Goal: Task Accomplishment & Management: Use online tool/utility

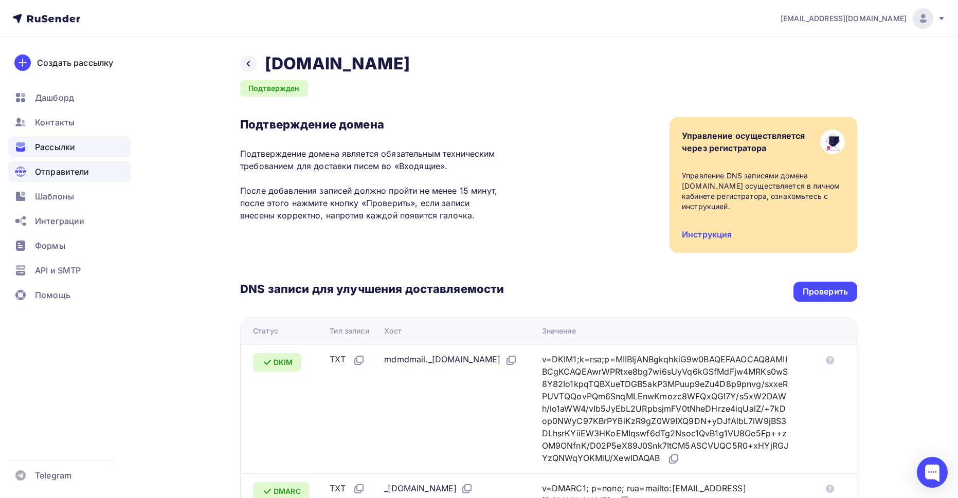
click at [60, 153] on div "Рассылки" at bounding box center [69, 147] width 122 height 21
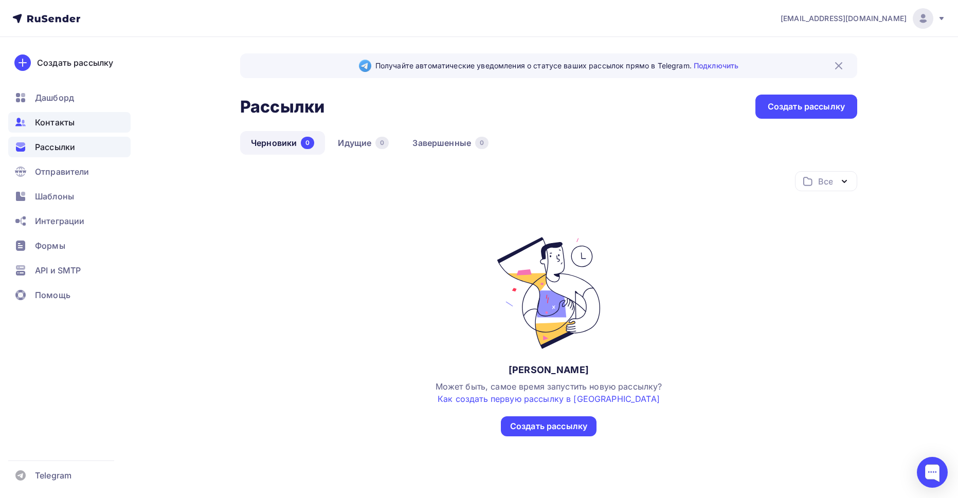
click at [44, 119] on span "Контакты" at bounding box center [55, 122] width 40 height 12
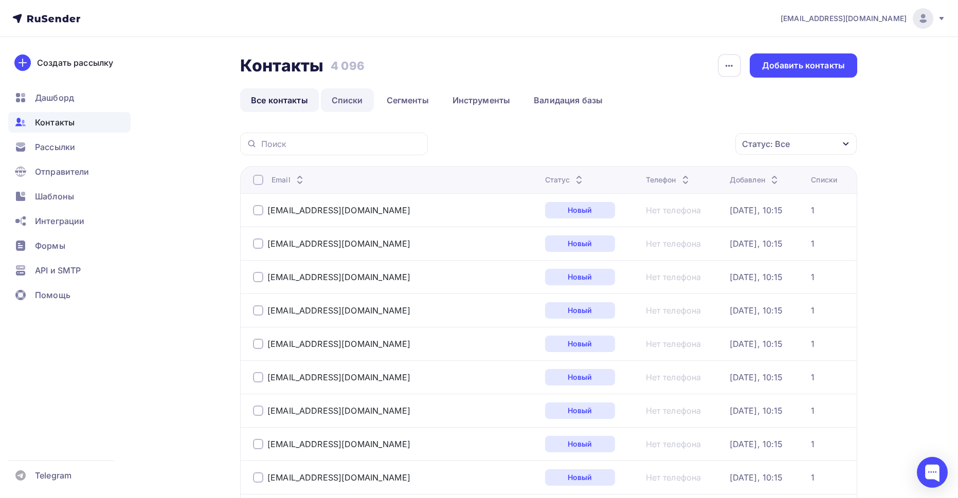
click at [351, 101] on link "Списки" at bounding box center [347, 100] width 53 height 24
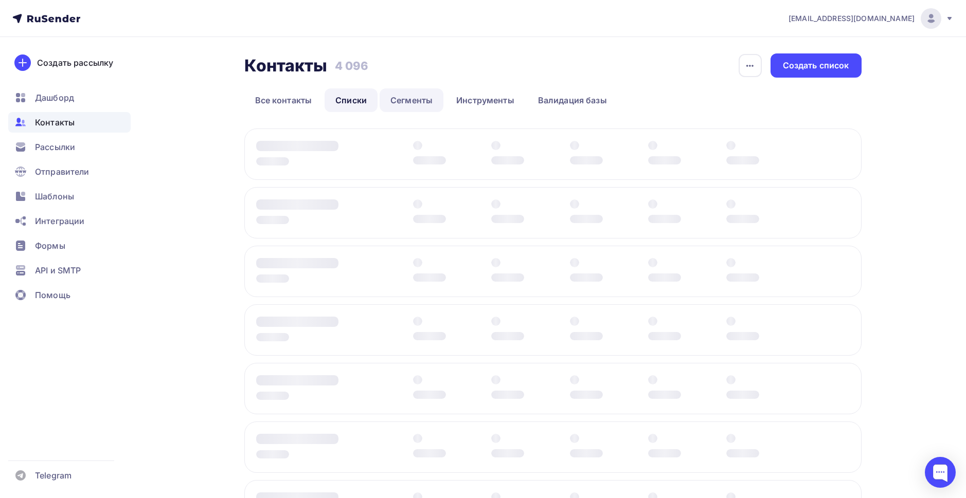
click at [404, 99] on link "Сегменты" at bounding box center [412, 100] width 64 height 24
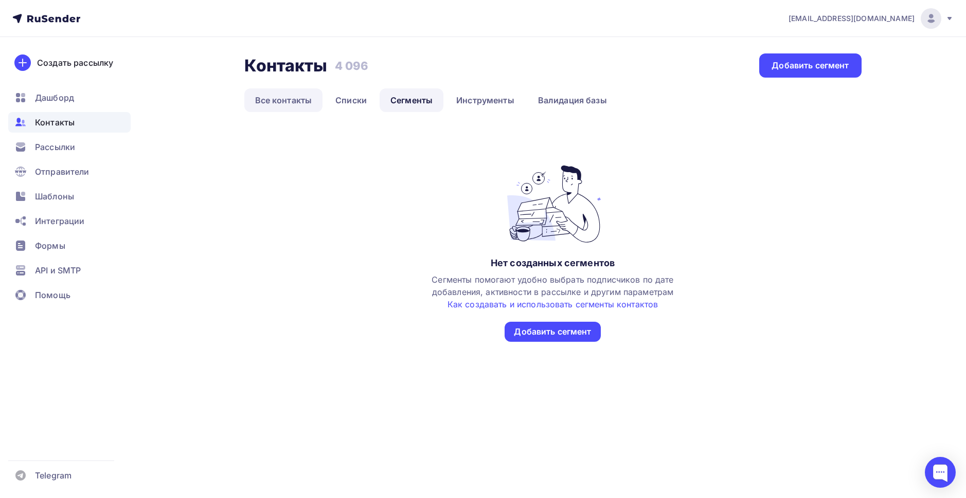
click at [290, 101] on link "Все контакты" at bounding box center [283, 100] width 79 height 24
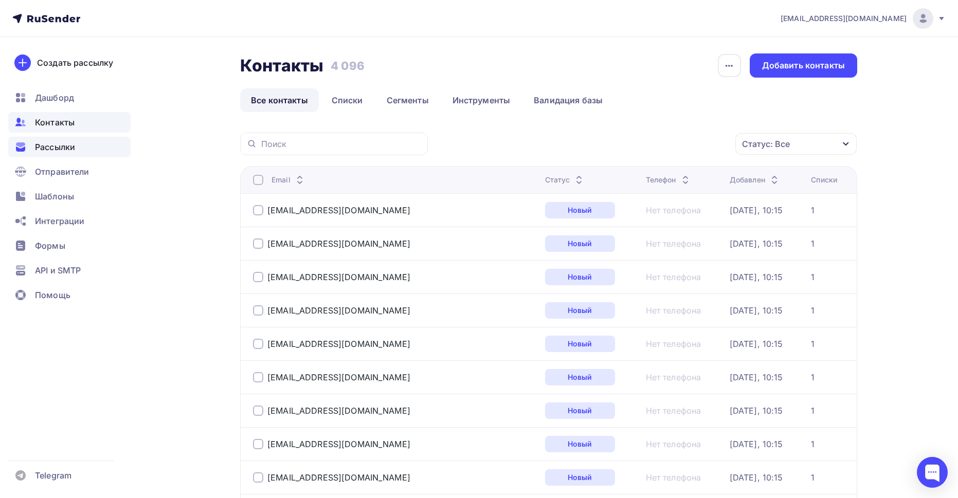
click at [65, 143] on span "Рассылки" at bounding box center [55, 147] width 40 height 12
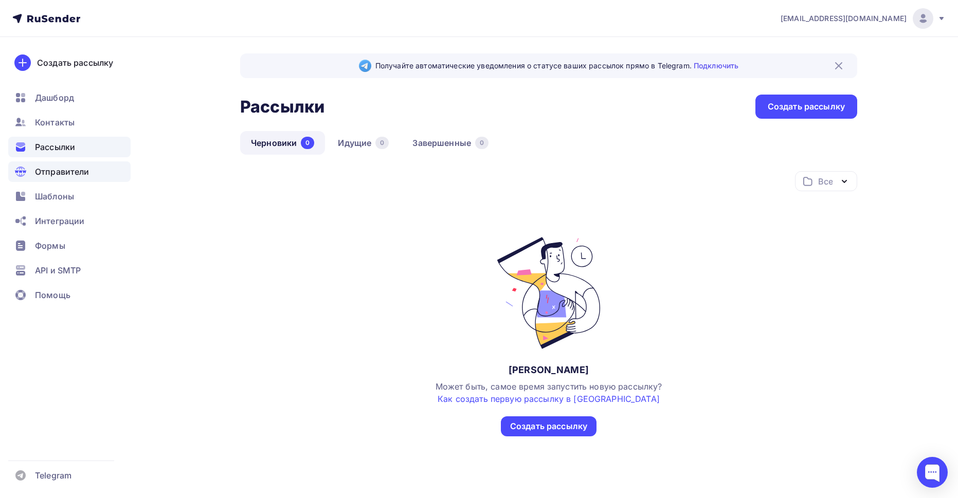
click at [79, 173] on span "Отправители" at bounding box center [62, 172] width 55 height 12
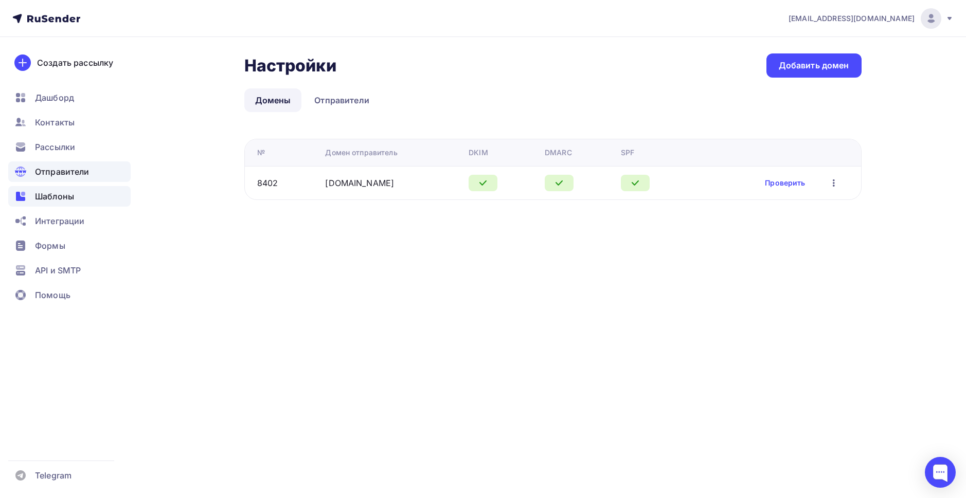
click at [66, 195] on span "Шаблоны" at bounding box center [54, 196] width 39 height 12
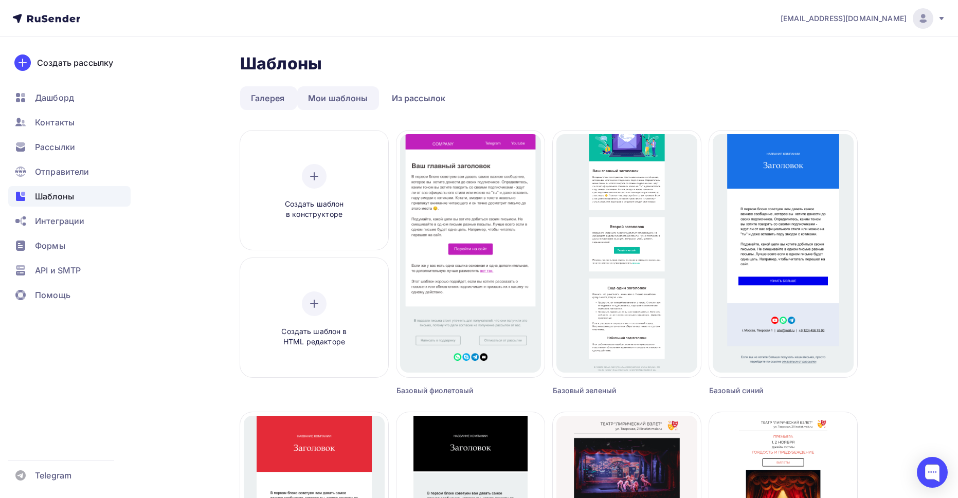
click at [337, 106] on link "Мои шаблоны" at bounding box center [338, 98] width 82 height 24
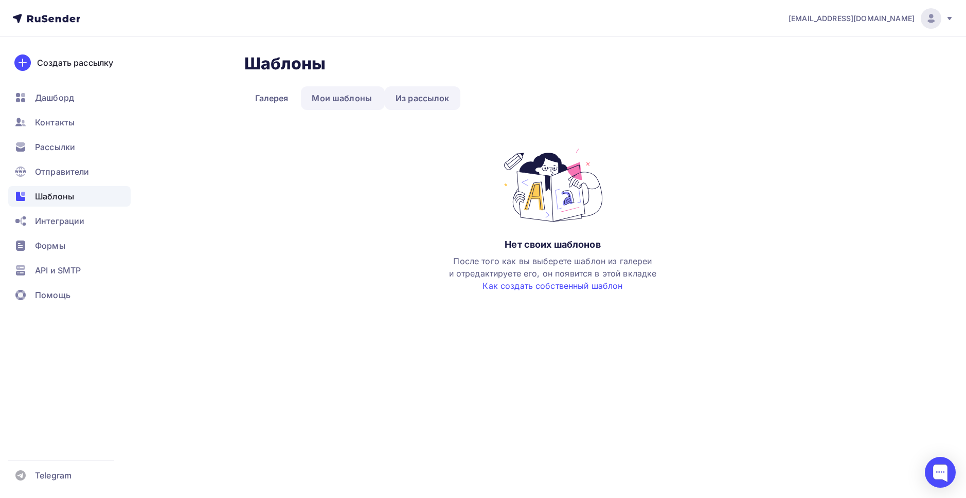
click at [423, 101] on link "Из рассылок" at bounding box center [423, 98] width 76 height 24
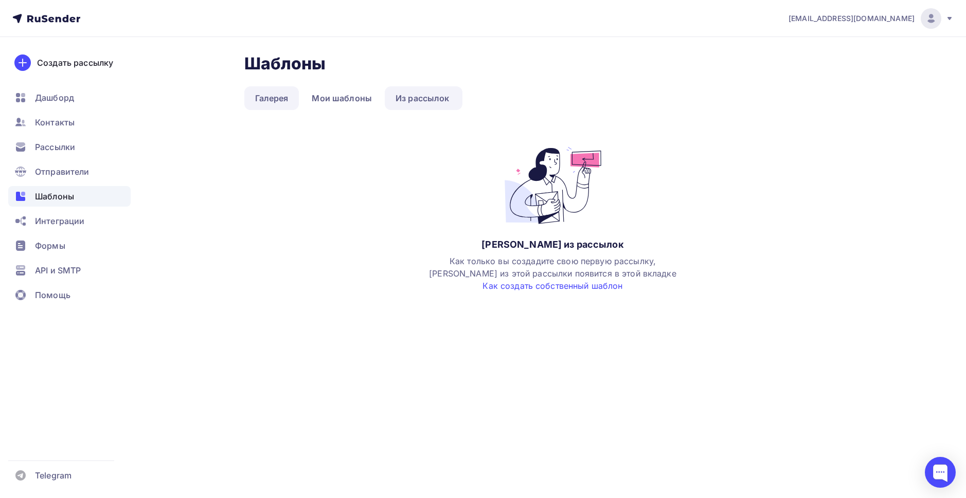
click at [267, 101] on link "Галерея" at bounding box center [271, 98] width 55 height 24
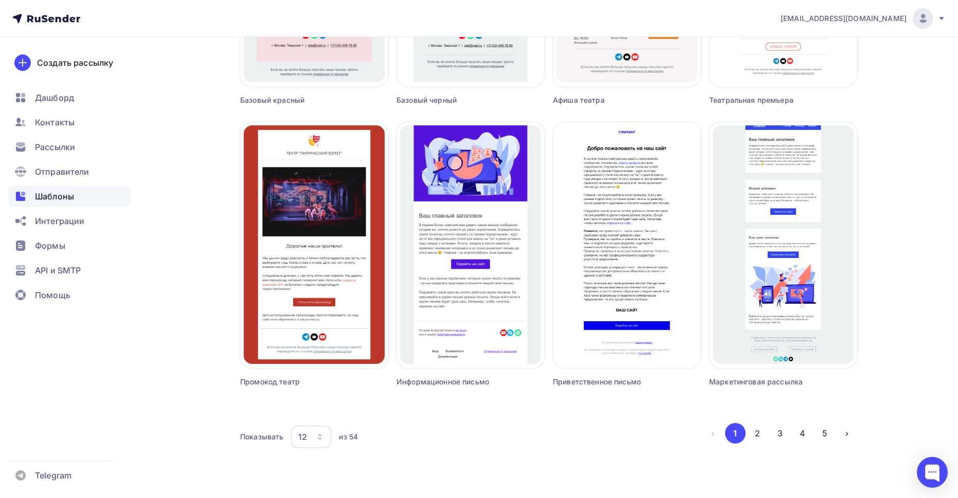
scroll to position [577, 0]
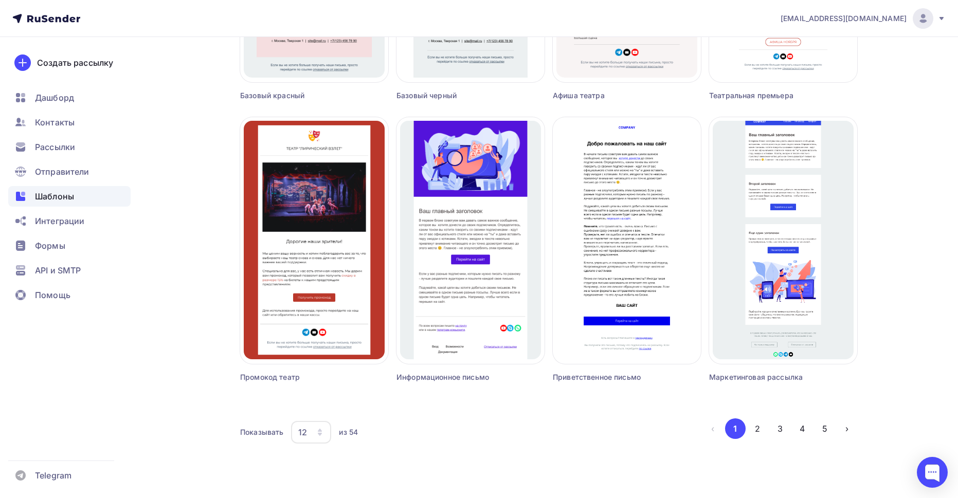
click at [317, 430] on icon "button" at bounding box center [320, 432] width 8 height 8
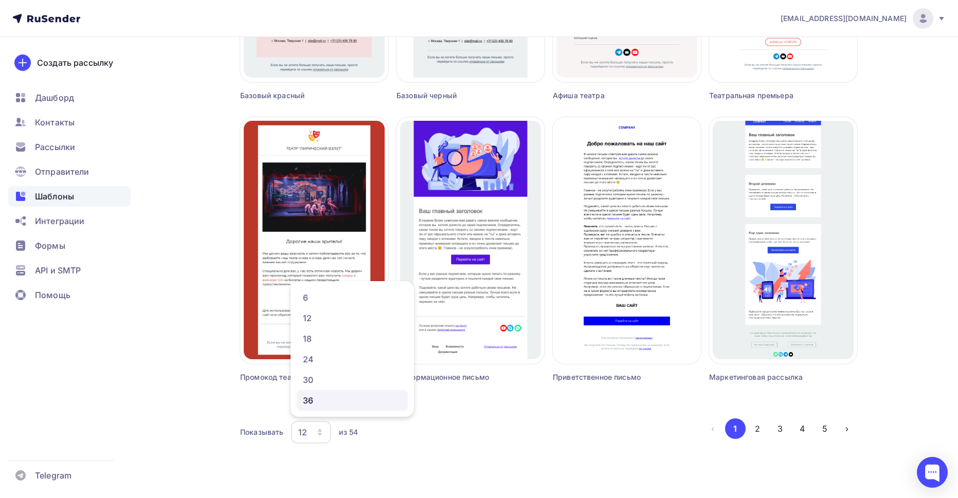
click at [318, 401] on div "36" at bounding box center [352, 400] width 99 height 12
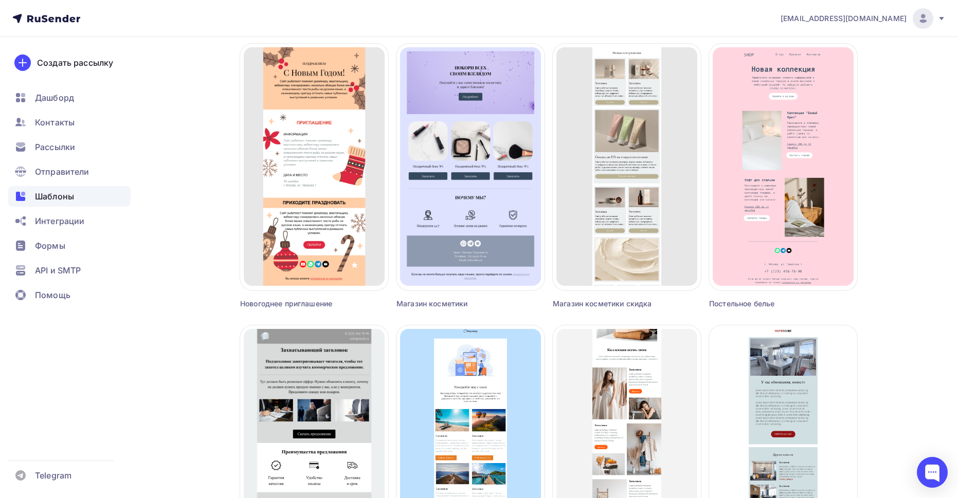
scroll to position [1503, 0]
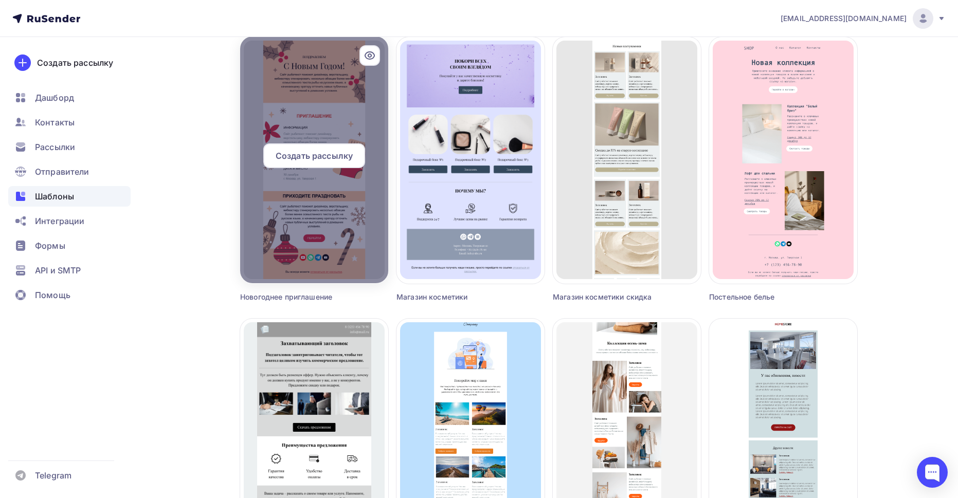
click at [325, 157] on span "Создать рассылку" at bounding box center [314, 156] width 77 height 12
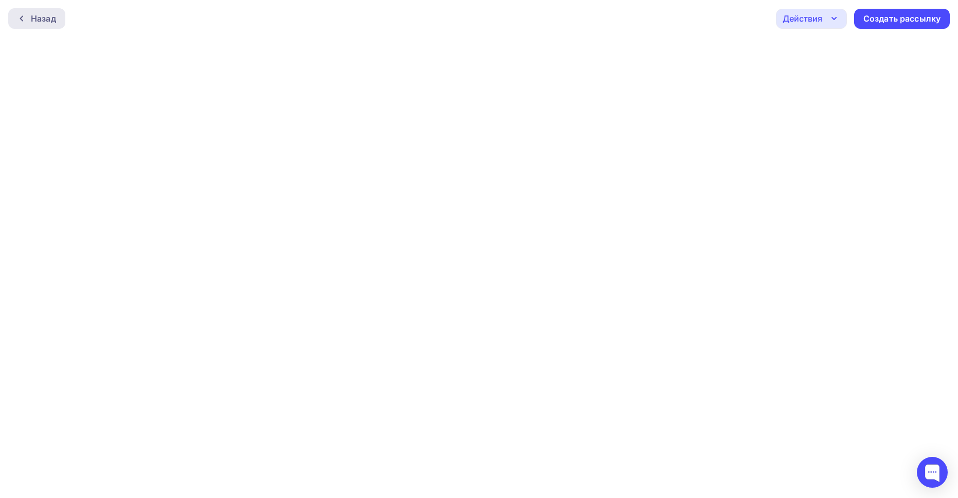
click at [26, 14] on div "Назад" at bounding box center [36, 18] width 57 height 21
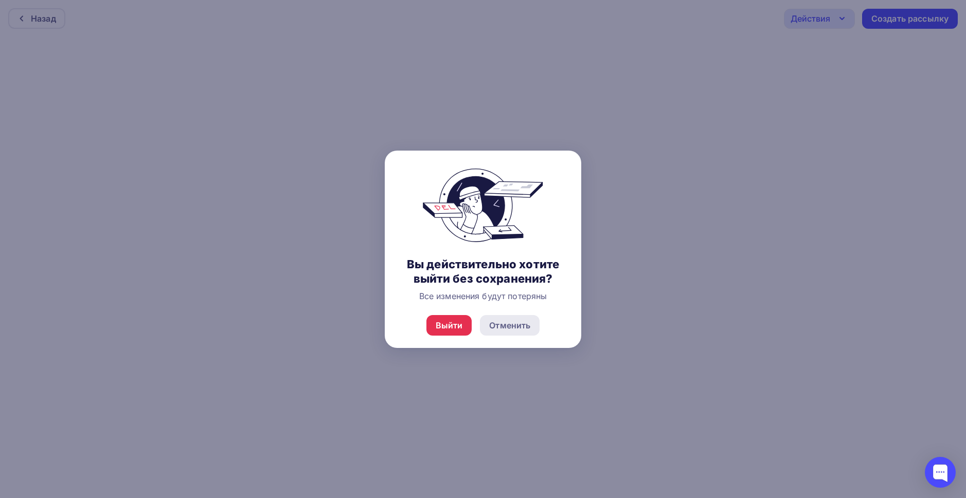
click at [513, 328] on div "Отменить" at bounding box center [509, 325] width 41 height 12
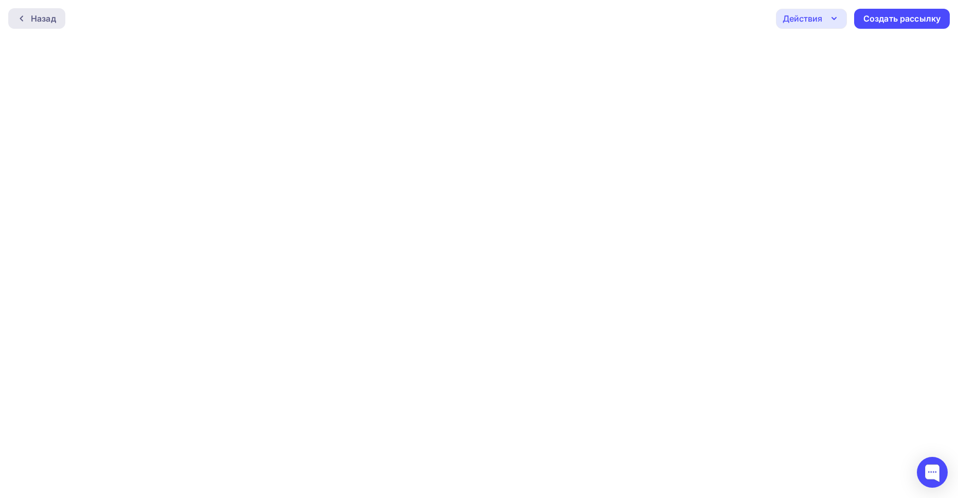
click at [46, 18] on div "Назад" at bounding box center [43, 18] width 25 height 12
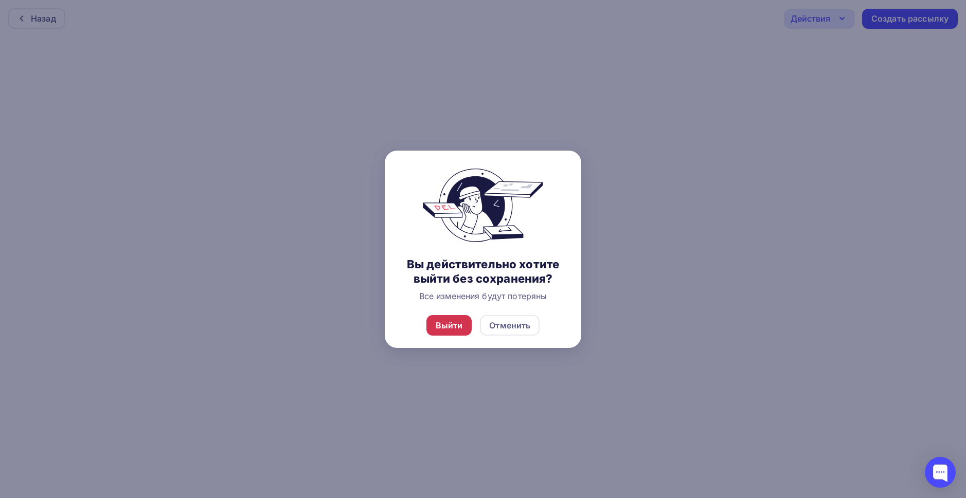
click at [450, 332] on div "Выйти" at bounding box center [449, 325] width 46 height 21
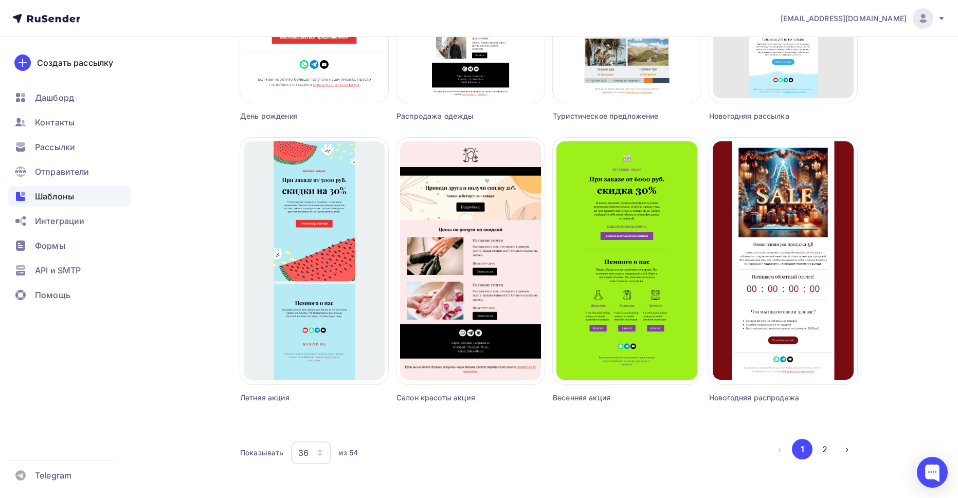
scroll to position [2268, 0]
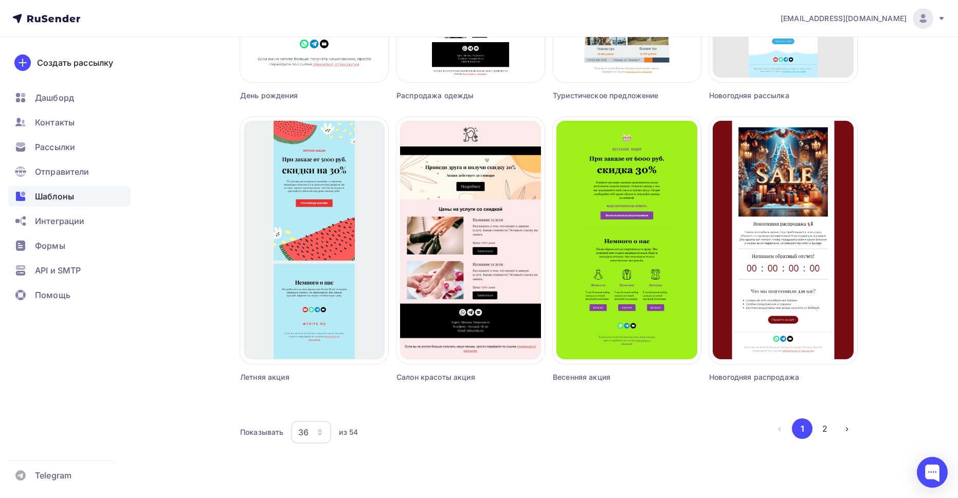
click at [319, 430] on icon "button" at bounding box center [320, 430] width 4 height 3
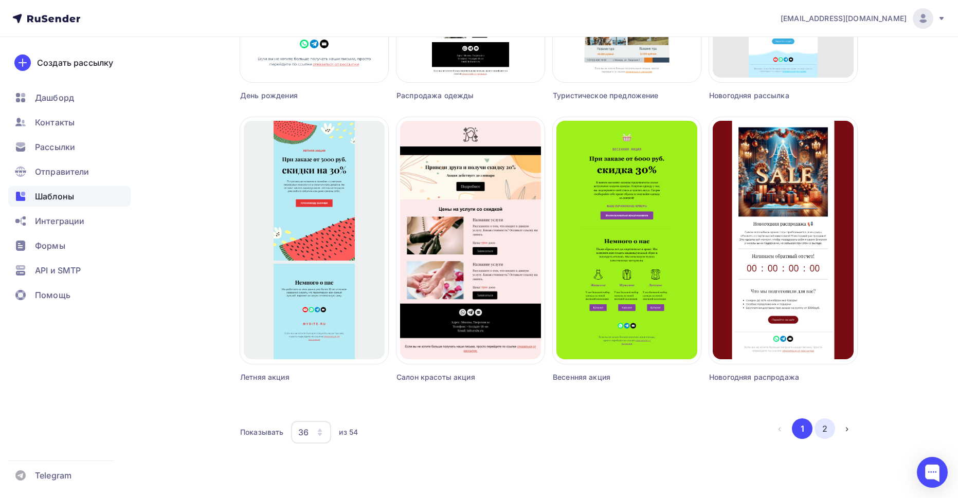
click at [827, 427] on button "2" at bounding box center [825, 429] width 21 height 21
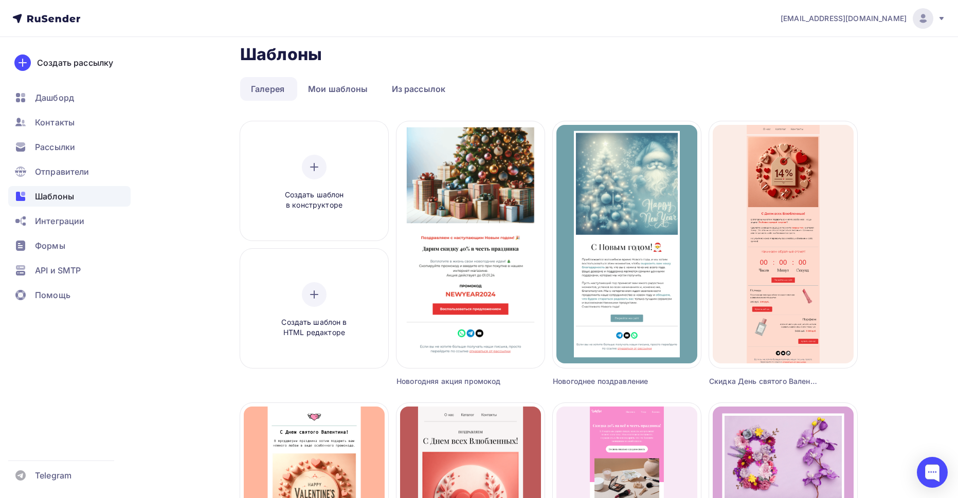
scroll to position [0, 0]
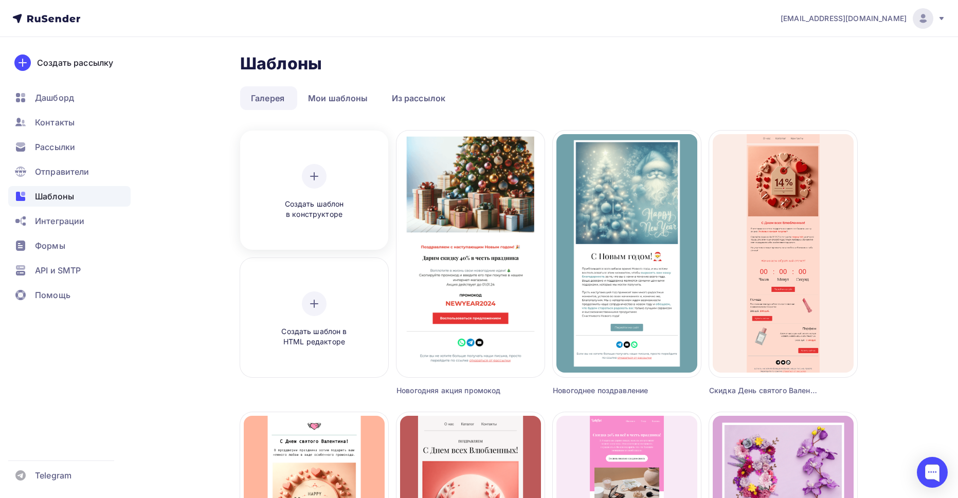
click at [312, 190] on div "Создать шаблон в конструкторе" at bounding box center [314, 192] width 98 height 56
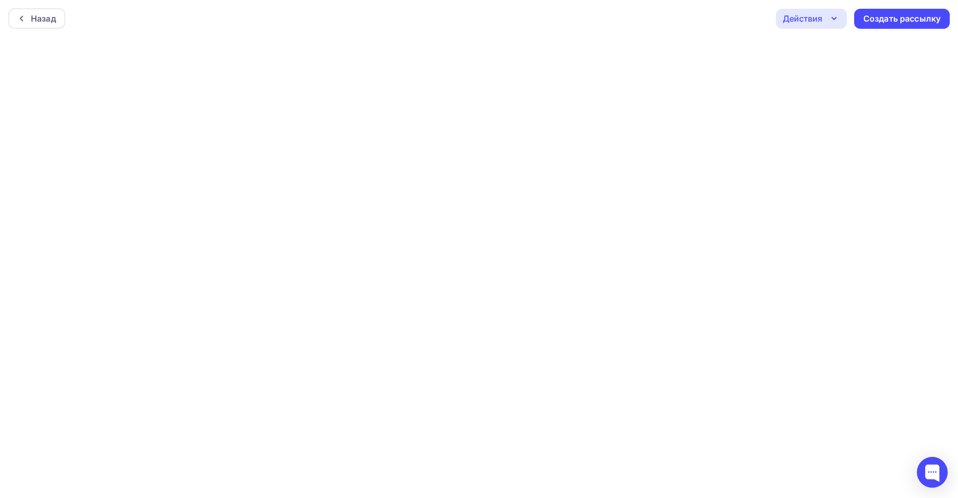
click at [624, 27] on div "Назад Действия Отправить тестовое письмо Предпросмотр Сохранить в Мои шаблоны В…" at bounding box center [479, 18] width 958 height 37
click at [639, 34] on div "Назад Действия Отправить тестовое письмо Предпросмотр Сохранить в Мои шаблоны В…" at bounding box center [479, 15] width 958 height 37
click at [53, 13] on div "Назад" at bounding box center [43, 16] width 25 height 12
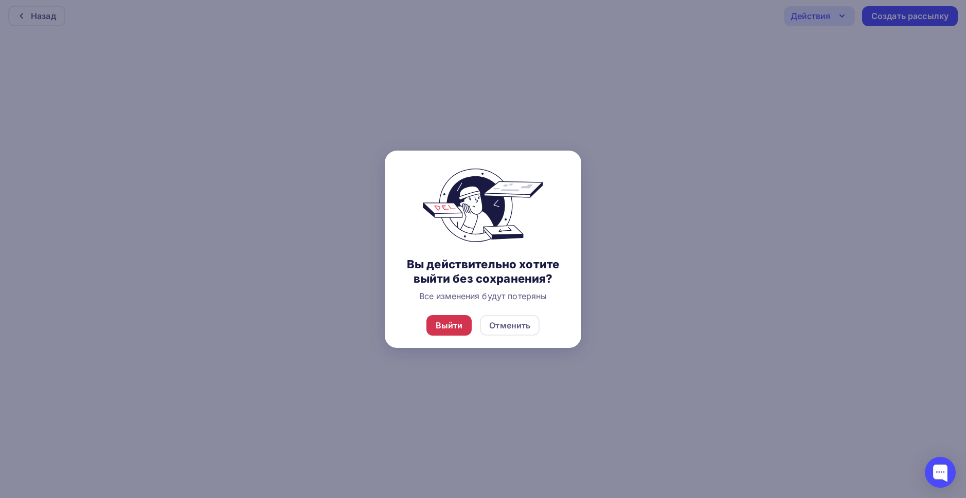
click at [454, 326] on div "Выйти" at bounding box center [449, 325] width 27 height 12
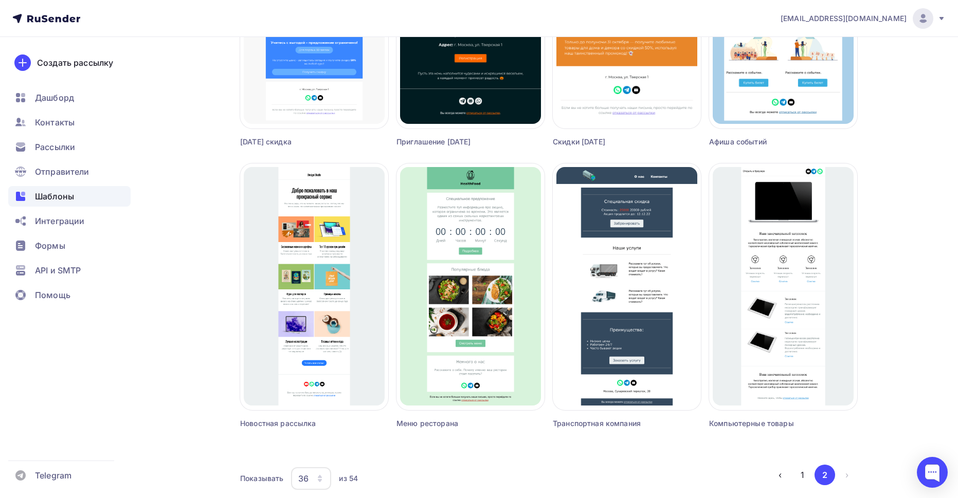
scroll to position [1141, 0]
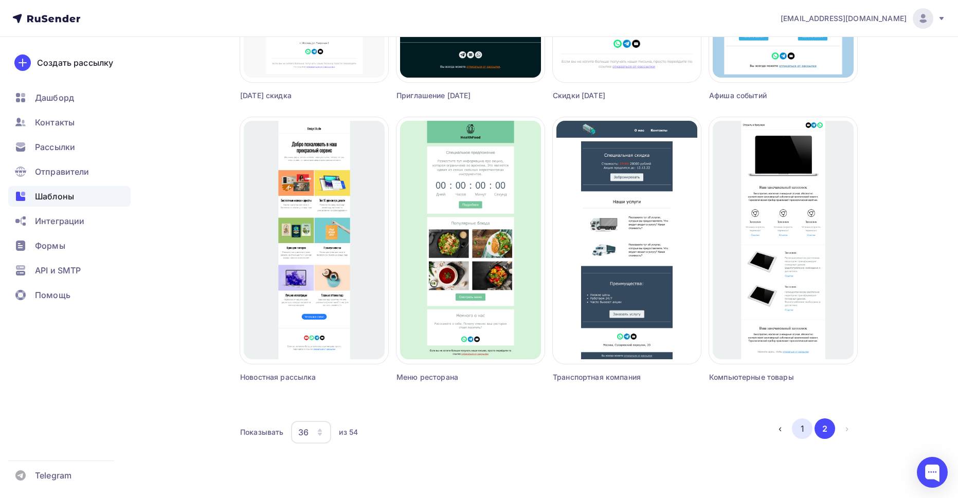
click at [799, 428] on button "1" at bounding box center [802, 429] width 21 height 21
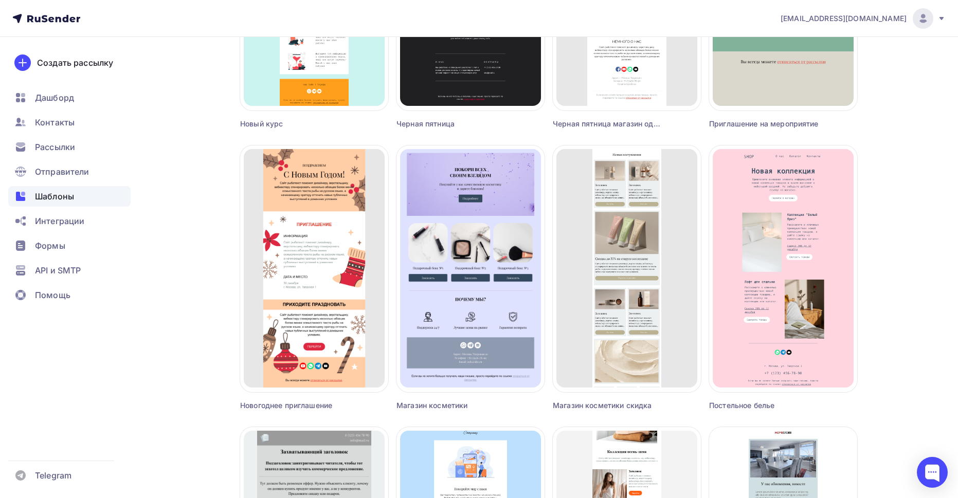
scroll to position [1394, 0]
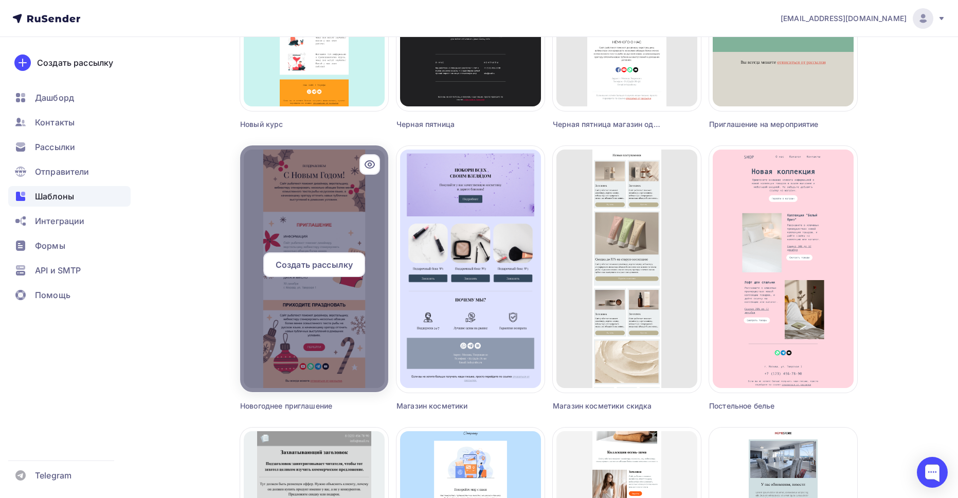
click at [347, 308] on div at bounding box center [314, 269] width 148 height 247
click at [329, 255] on div "Создать рассылку" at bounding box center [314, 265] width 102 height 25
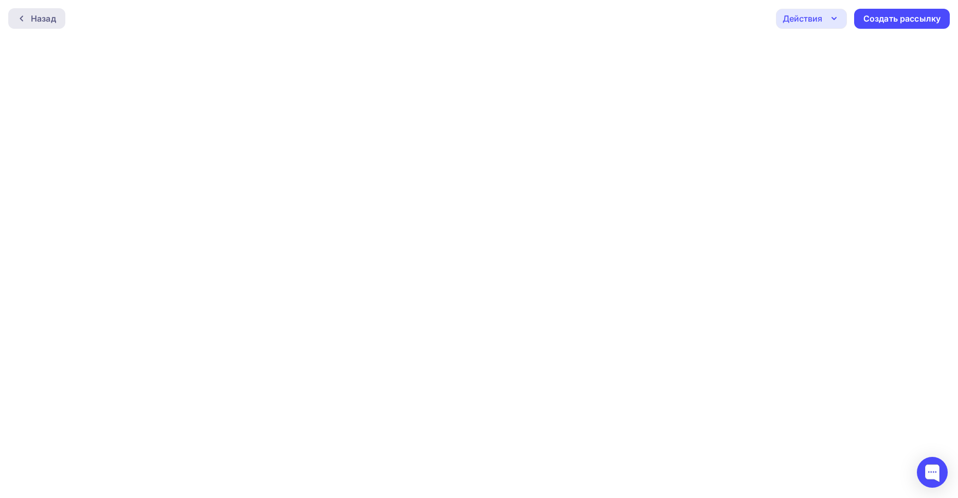
click at [45, 15] on div "Назад" at bounding box center [43, 18] width 25 height 12
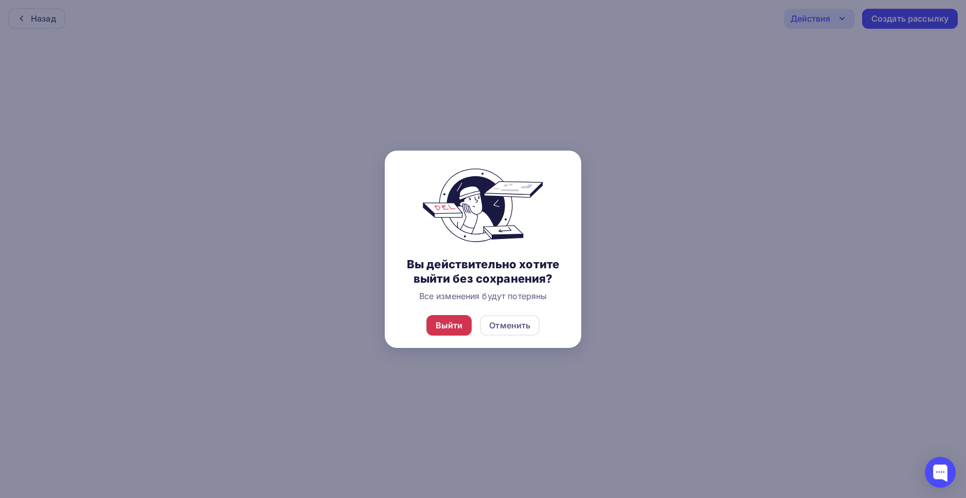
click at [449, 320] on div "Выйти" at bounding box center [449, 325] width 27 height 12
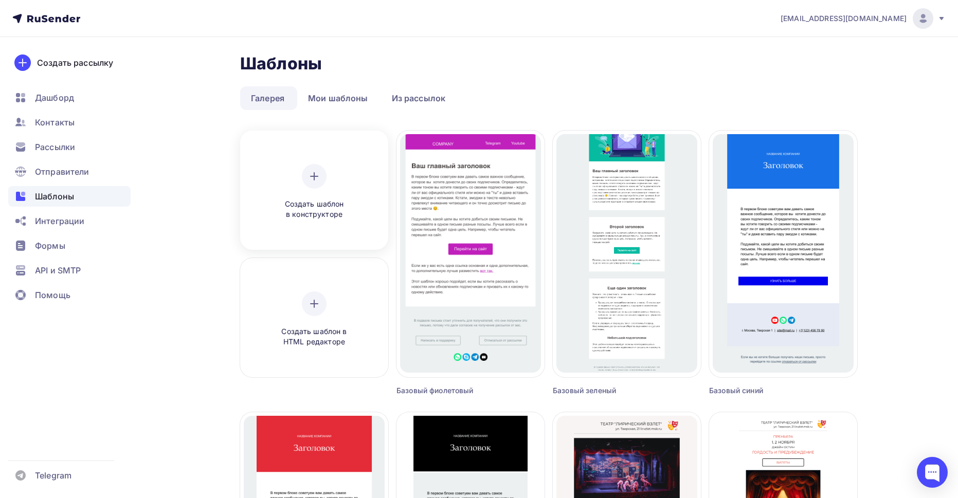
click at [337, 182] on div "Создать шаблон в конструкторе" at bounding box center [314, 192] width 98 height 56
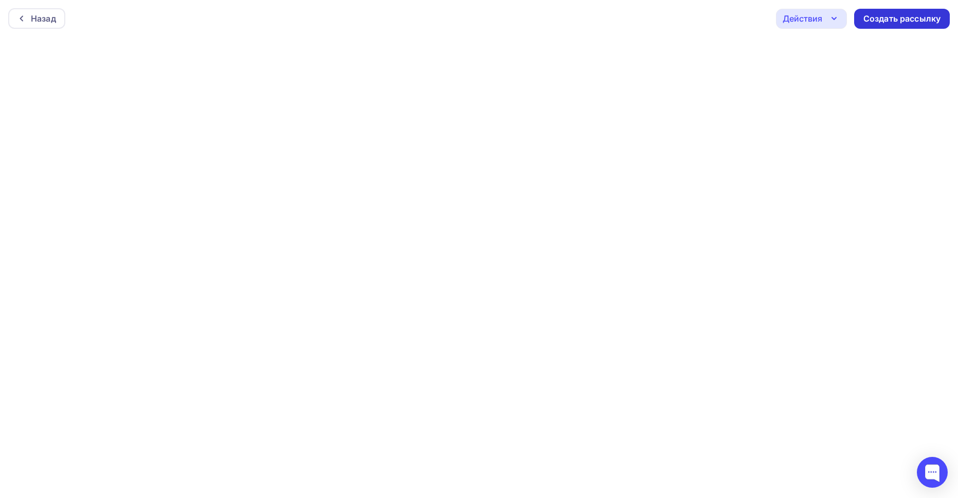
click at [893, 14] on div "Создать рассылку" at bounding box center [901, 19] width 77 height 12
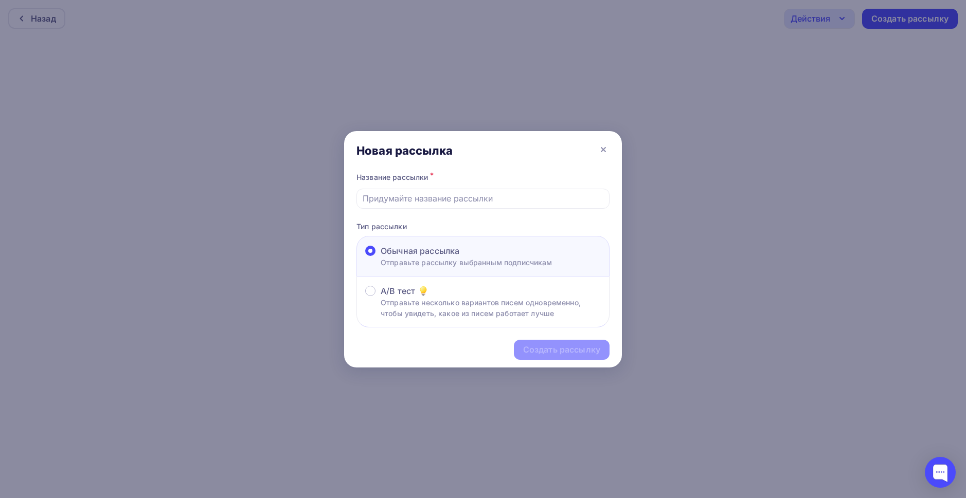
click at [535, 352] on div "Создать рассылку" at bounding box center [483, 350] width 278 height 45
click at [474, 255] on div "Обычная рассылка" at bounding box center [467, 251] width 172 height 12
click at [381, 257] on input "Обычная рассылка Отправьте рассылку выбранным подписчикам" at bounding box center [381, 257] width 0 height 0
click at [472, 204] on input "text" at bounding box center [483, 198] width 241 height 12
click at [579, 355] on div "Создать рассылку" at bounding box center [561, 350] width 77 height 12
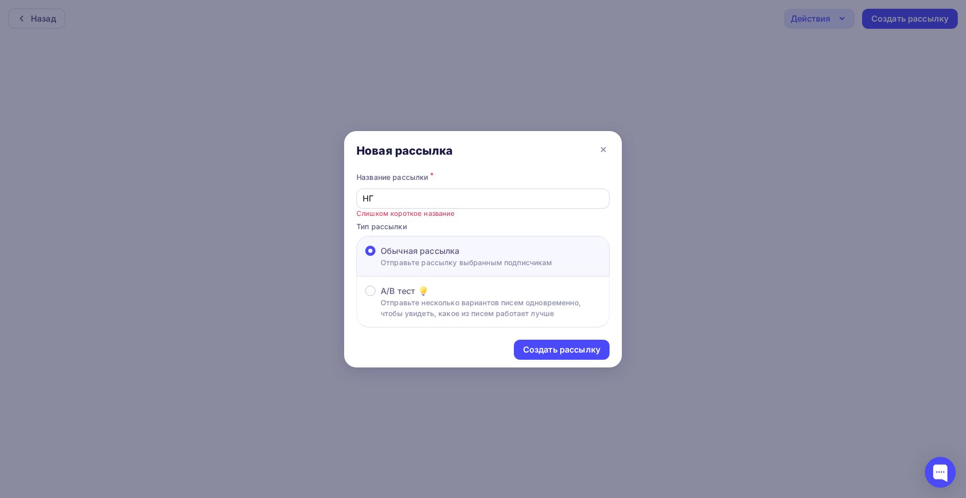
click at [455, 200] on input "НГ" at bounding box center [483, 198] width 241 height 12
type input "Новогодники"
click at [547, 357] on div "Создать рассылку" at bounding box center [562, 350] width 96 height 20
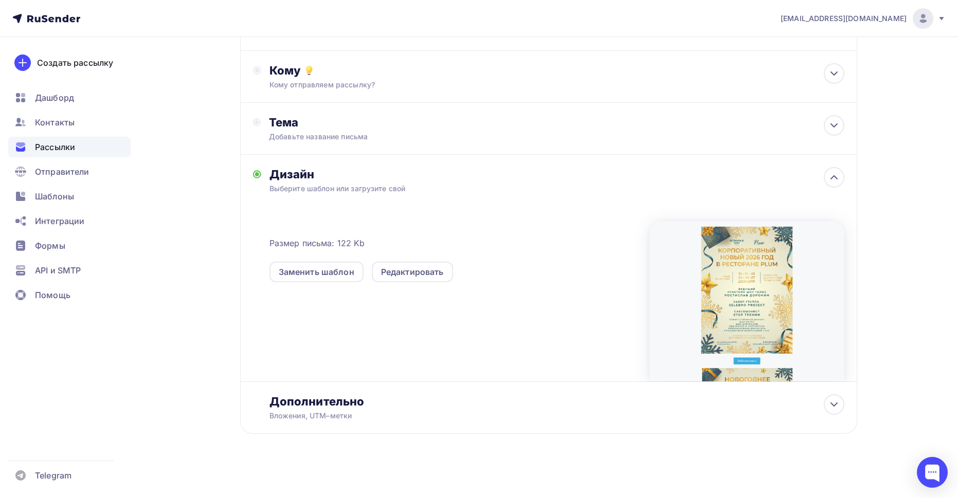
scroll to position [98, 0]
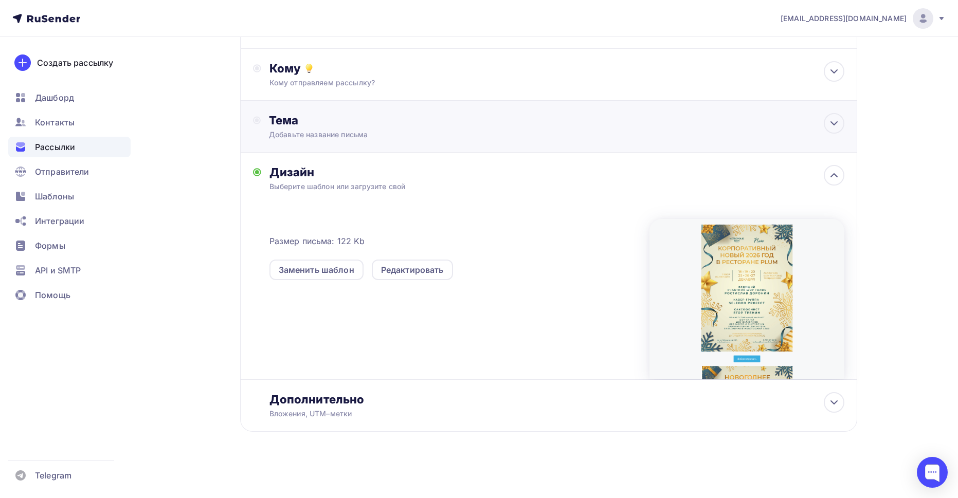
click at [425, 114] on div "Тема" at bounding box center [370, 120] width 203 height 14
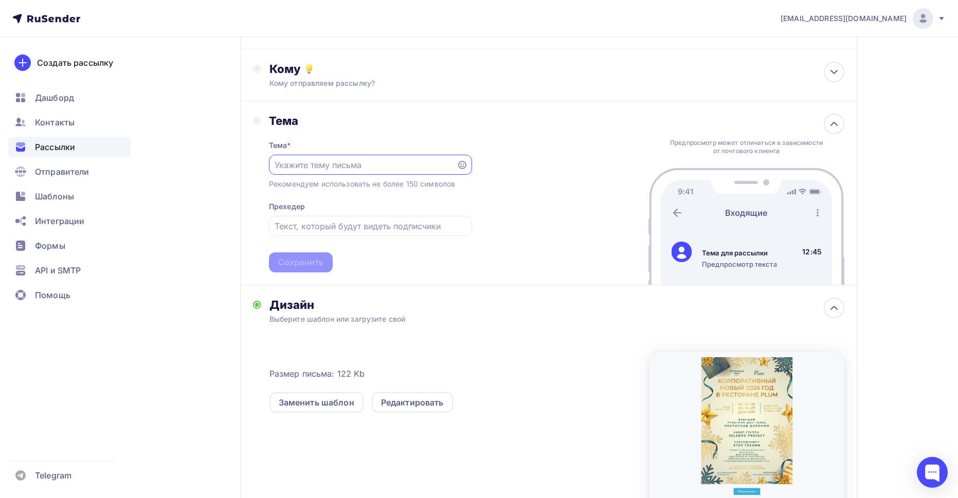
scroll to position [0, 0]
type input "П"
type input "Новогодний Корпоратив"
click at [331, 229] on input "text" at bounding box center [370, 226] width 191 height 12
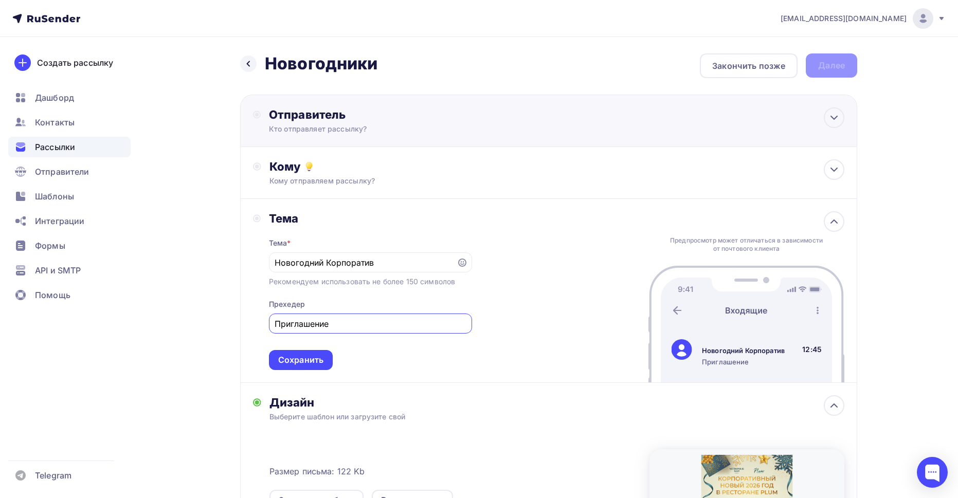
type input "Приглашение"
click at [332, 131] on div "Кто отправляет рассылку?" at bounding box center [369, 129] width 201 height 10
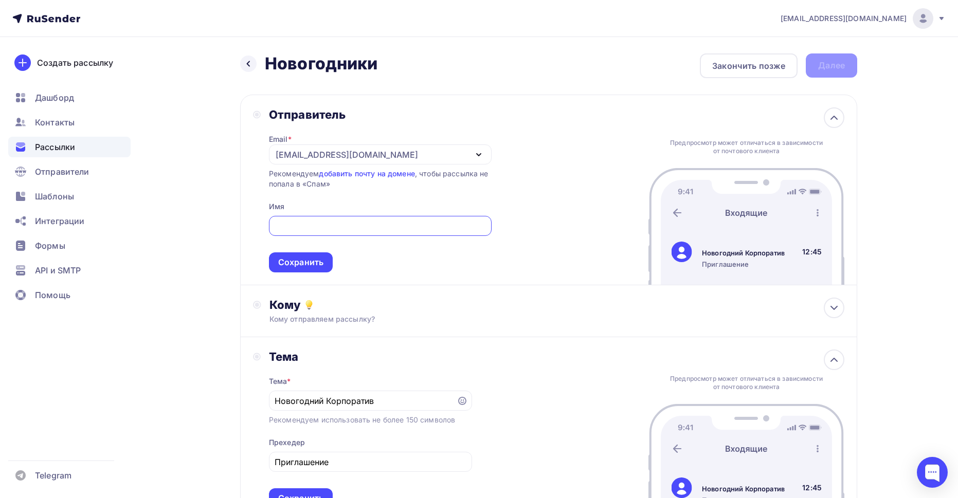
click at [404, 155] on div "[EMAIL_ADDRESS][DOMAIN_NAME]" at bounding box center [380, 155] width 223 height 20
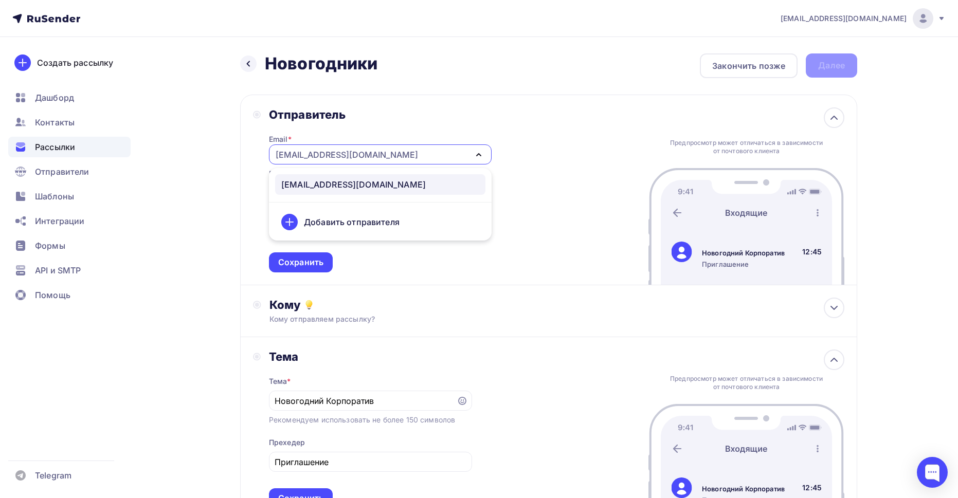
click at [392, 184] on div "[EMAIL_ADDRESS][DOMAIN_NAME]" at bounding box center [353, 184] width 145 height 12
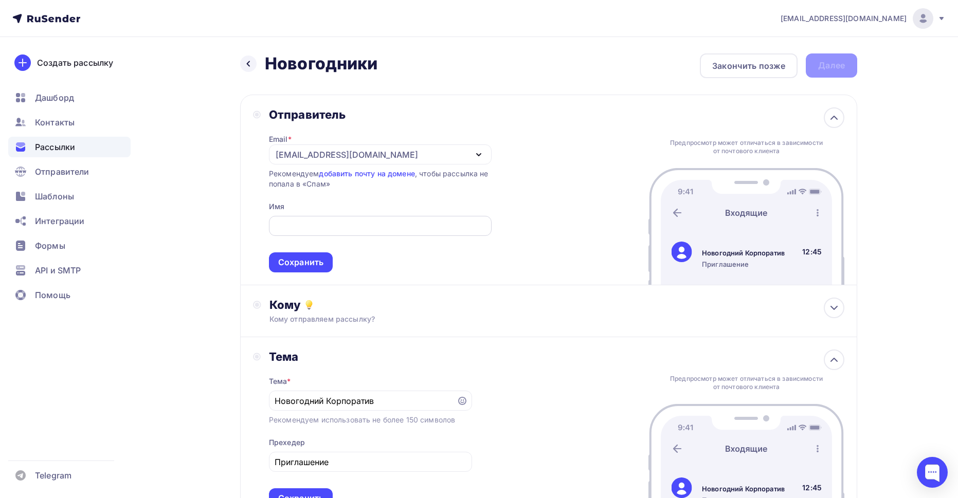
click at [357, 223] on input "text" at bounding box center [380, 226] width 211 height 12
type input "р"
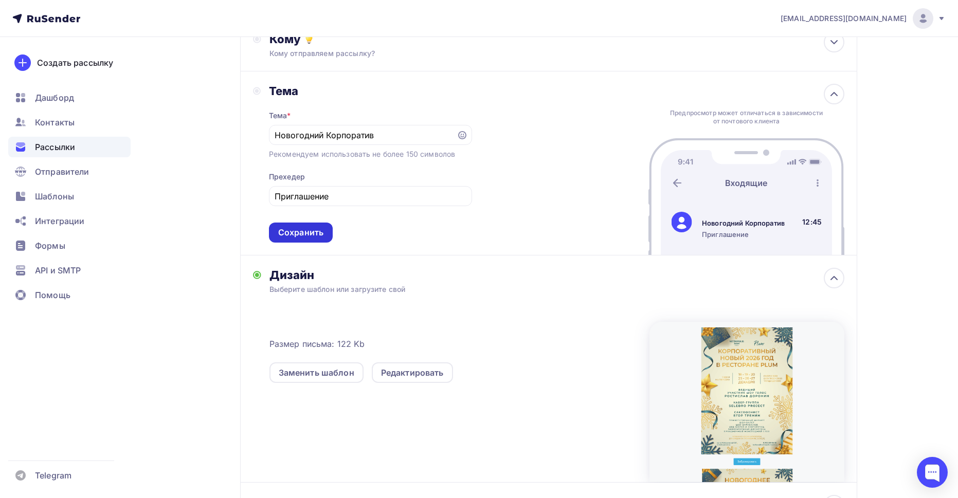
type input "Ресторан Plum"
click at [304, 228] on div "Сохранить" at bounding box center [300, 233] width 45 height 12
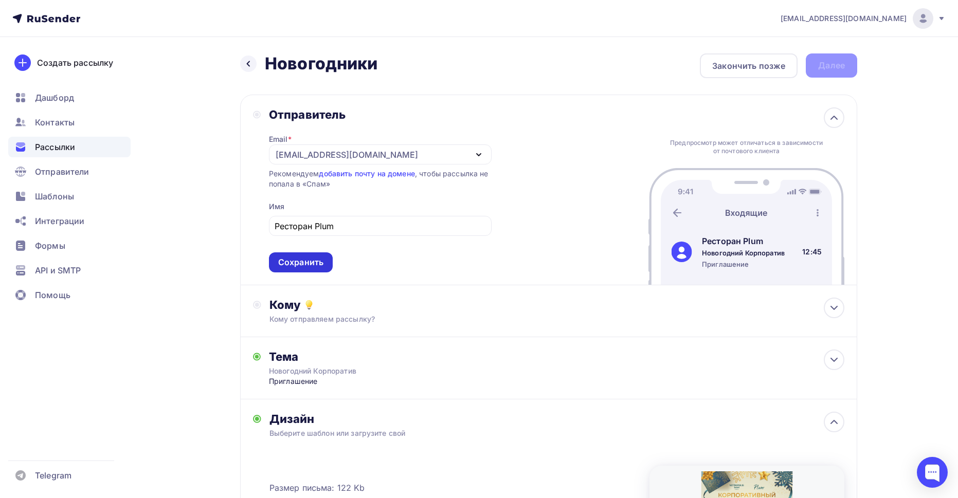
click at [300, 260] on div "Сохранить" at bounding box center [300, 263] width 45 height 12
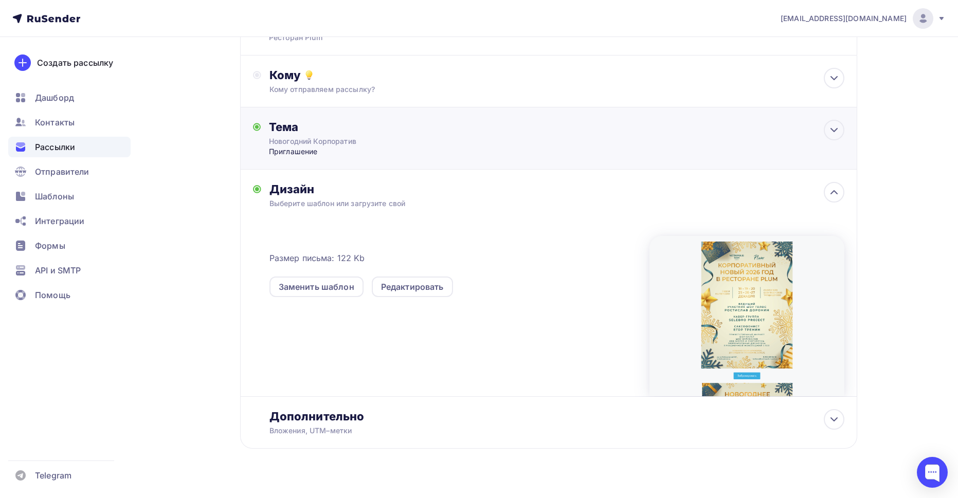
scroll to position [109, 0]
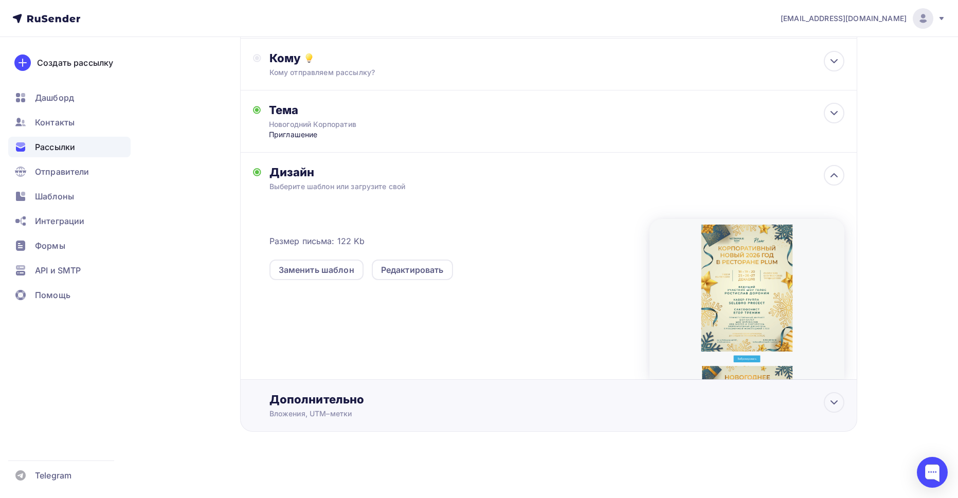
click at [380, 408] on div "Дополнительно Вложения, UTM–метки Вложения Добавить файл Максимальный суммарный…" at bounding box center [556, 405] width 575 height 27
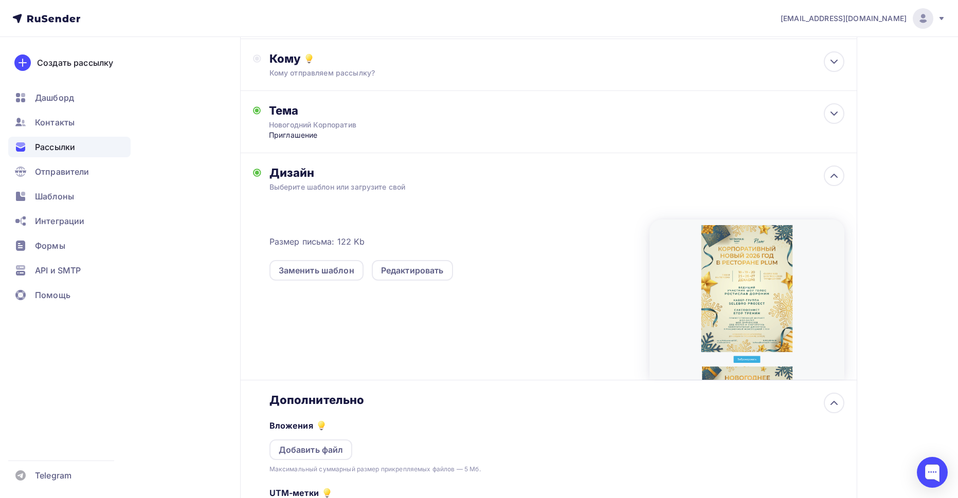
scroll to position [0, 0]
click at [384, 402] on div "Дополнительно" at bounding box center [556, 400] width 575 height 14
click at [333, 274] on div "Заменить шаблон" at bounding box center [317, 270] width 76 height 12
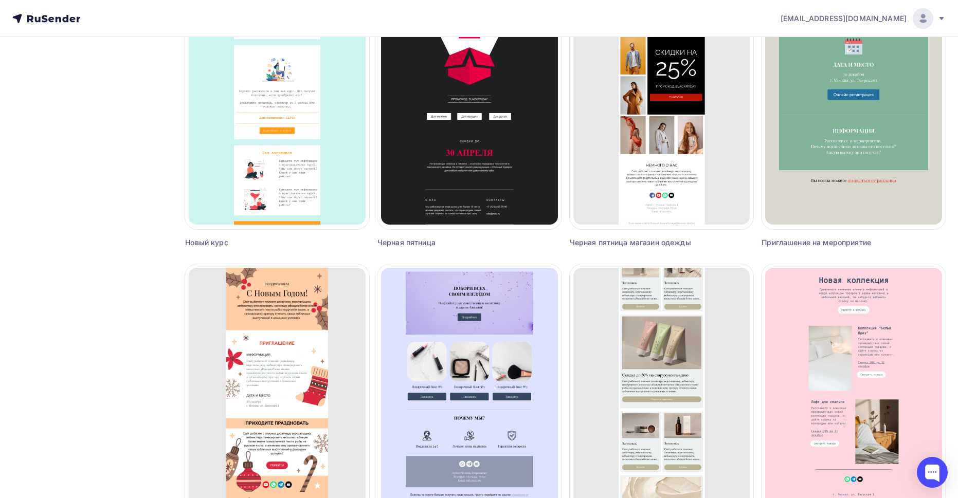
scroll to position [1337, 0]
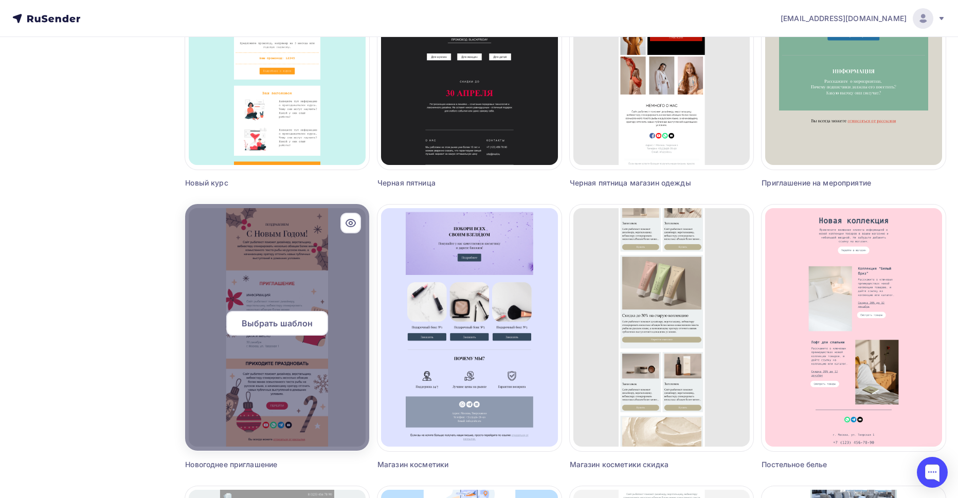
click at [282, 319] on span "Выбрать шаблон" at bounding box center [277, 323] width 71 height 12
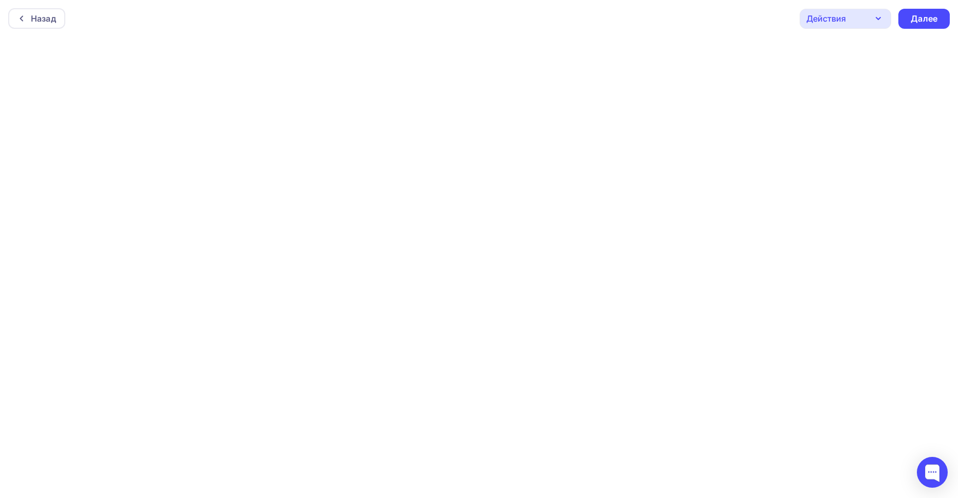
click at [833, 32] on div "Назад Действия Отправить тестовое письмо Предпросмотр Сохранить в Мои шаблоны В…" at bounding box center [479, 18] width 958 height 37
click at [835, 25] on div "Действия" at bounding box center [846, 19] width 92 height 20
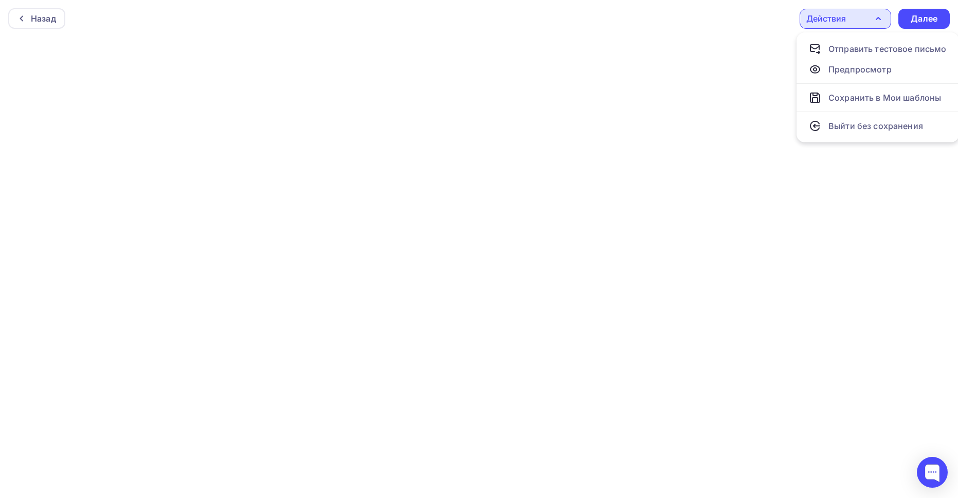
click at [863, 16] on div "Действия" at bounding box center [846, 19] width 92 height 20
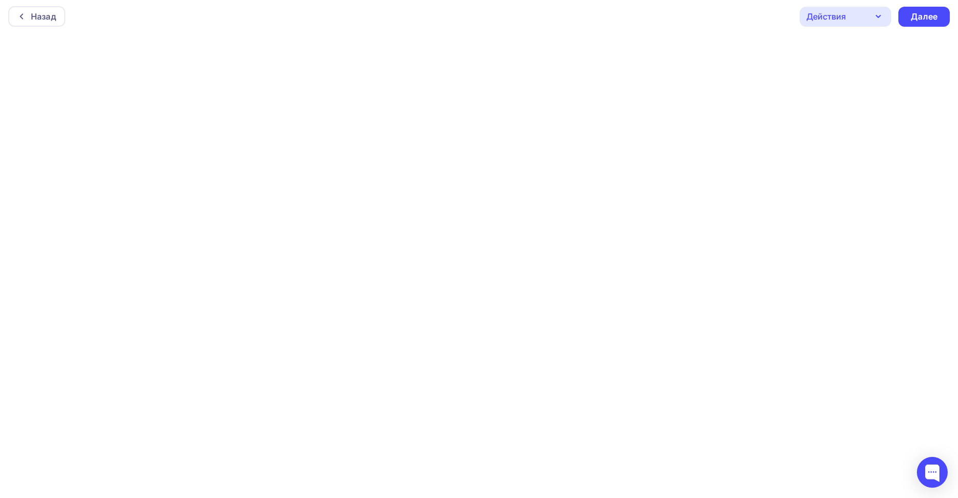
scroll to position [3, 0]
click at [675, 15] on div "Назад Действия Отправить тестовое письмо Предпросмотр Сохранить в Мои шаблоны В…" at bounding box center [479, 15] width 958 height 37
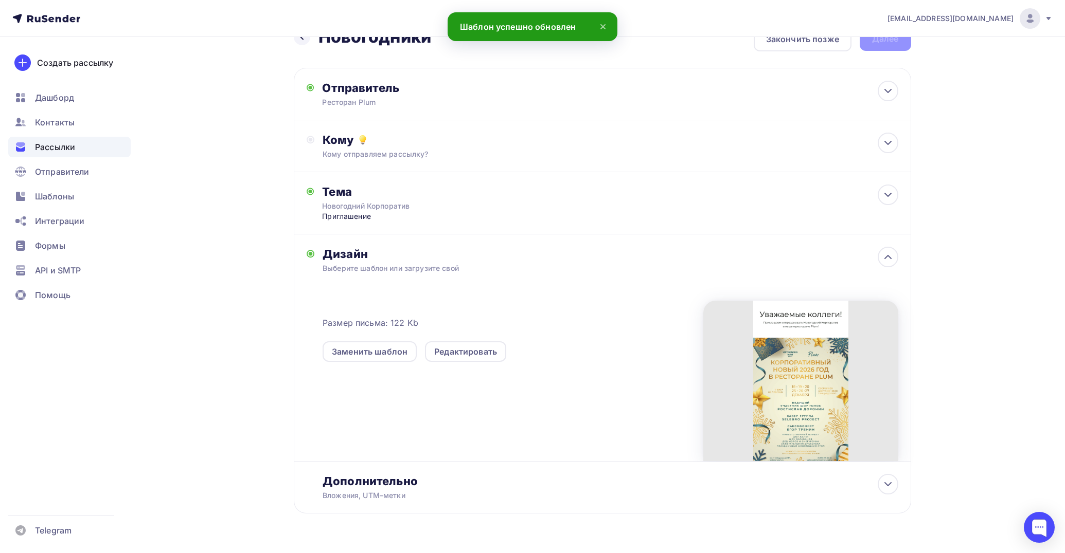
scroll to position [53, 0]
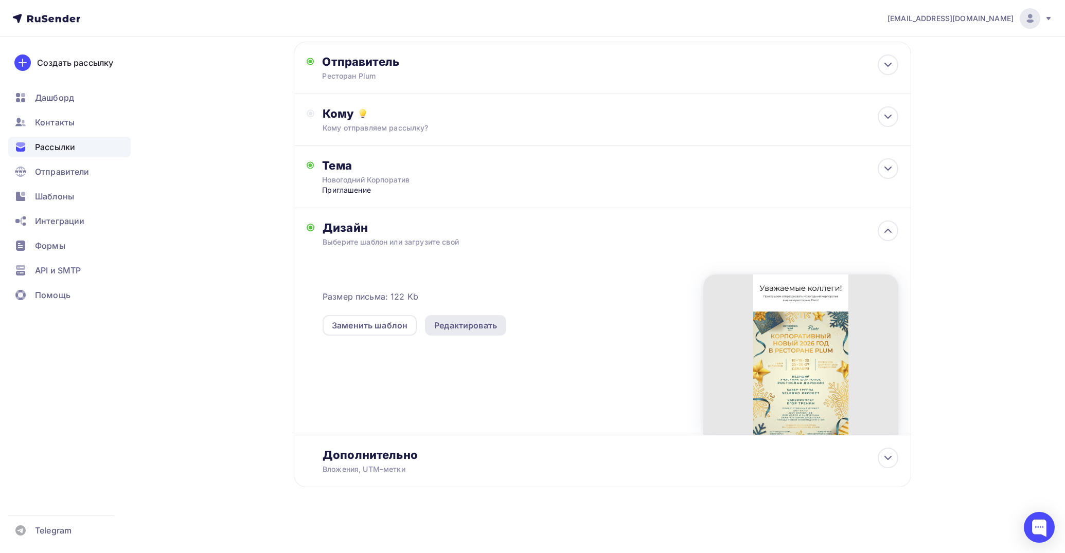
click at [481, 327] on div "Редактировать" at bounding box center [465, 325] width 63 height 12
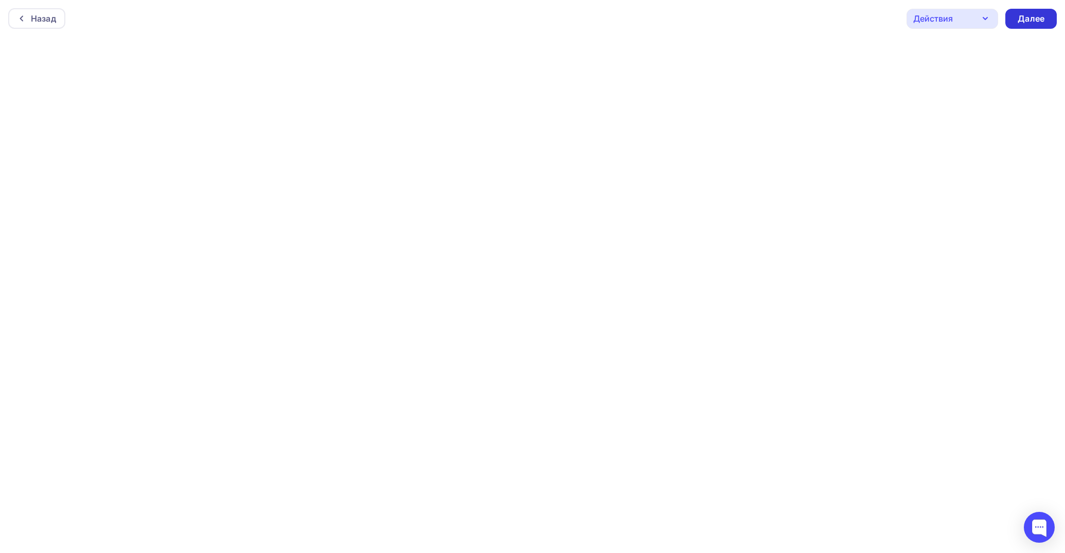
click at [958, 22] on div "Далее" at bounding box center [1030, 19] width 27 height 12
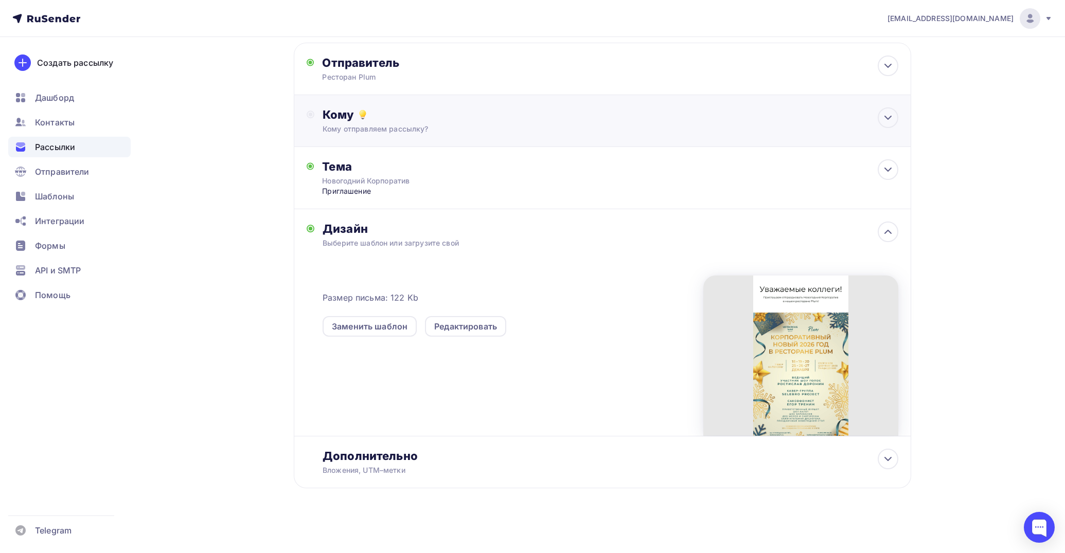
scroll to position [53, 0]
click at [398, 322] on div "Заменить шаблон" at bounding box center [370, 325] width 76 height 12
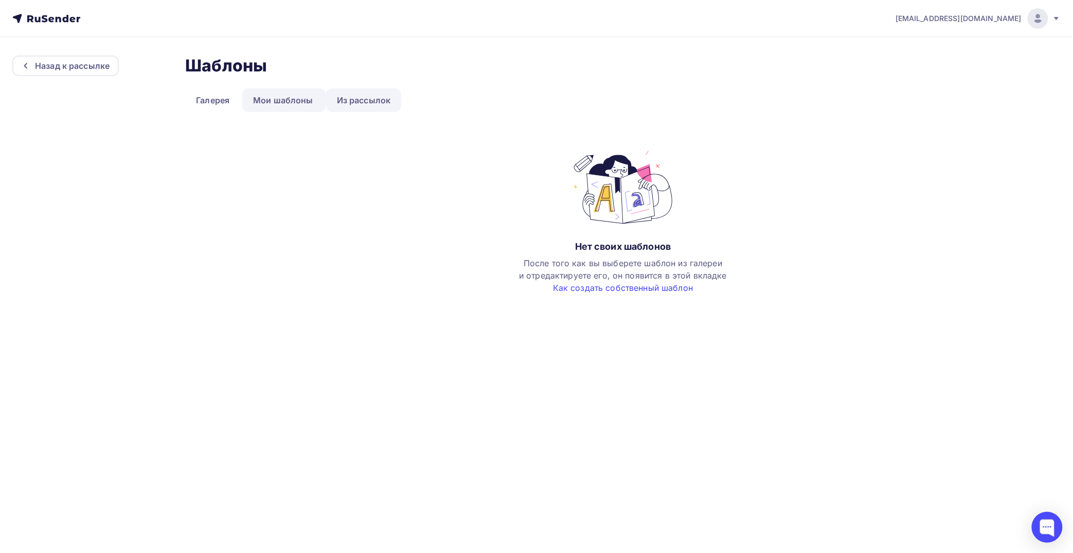
click at [372, 107] on link "Из рассылок" at bounding box center [364, 100] width 76 height 24
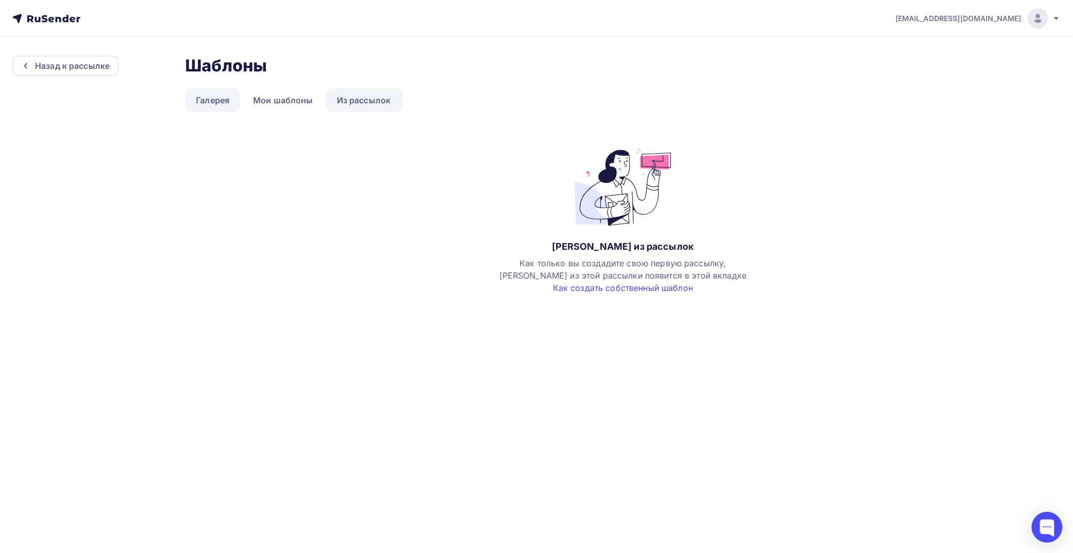
click at [232, 99] on link "Галерея" at bounding box center [212, 100] width 55 height 24
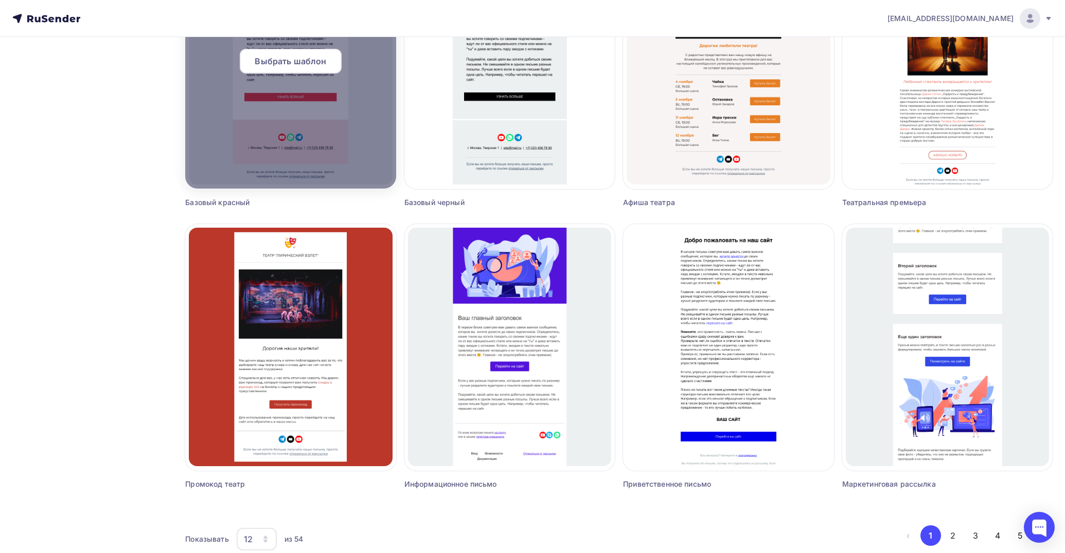
scroll to position [501, 0]
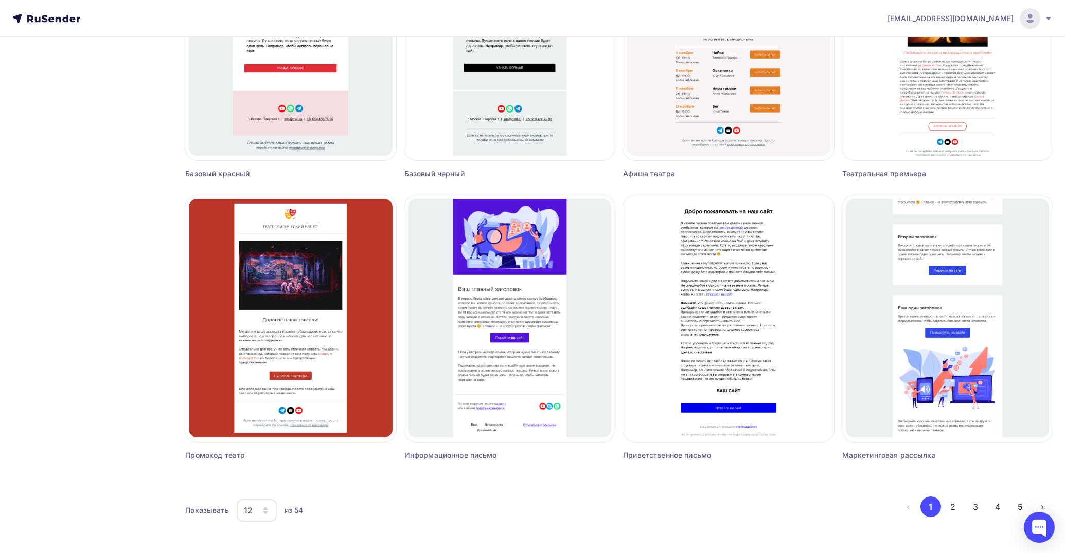
click at [240, 498] on div "12" at bounding box center [257, 510] width 40 height 23
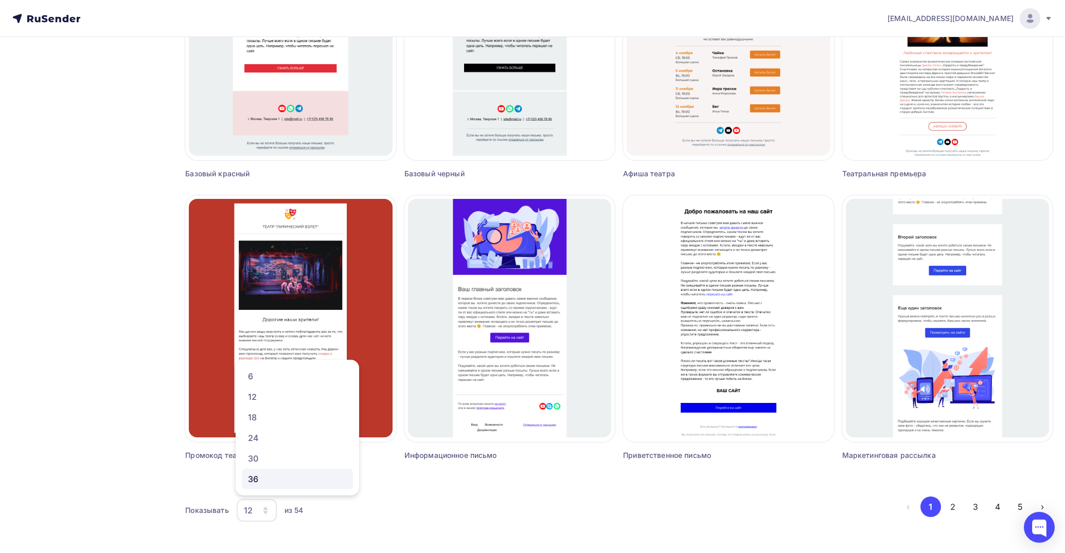
click at [280, 480] on div "36" at bounding box center [297, 479] width 99 height 12
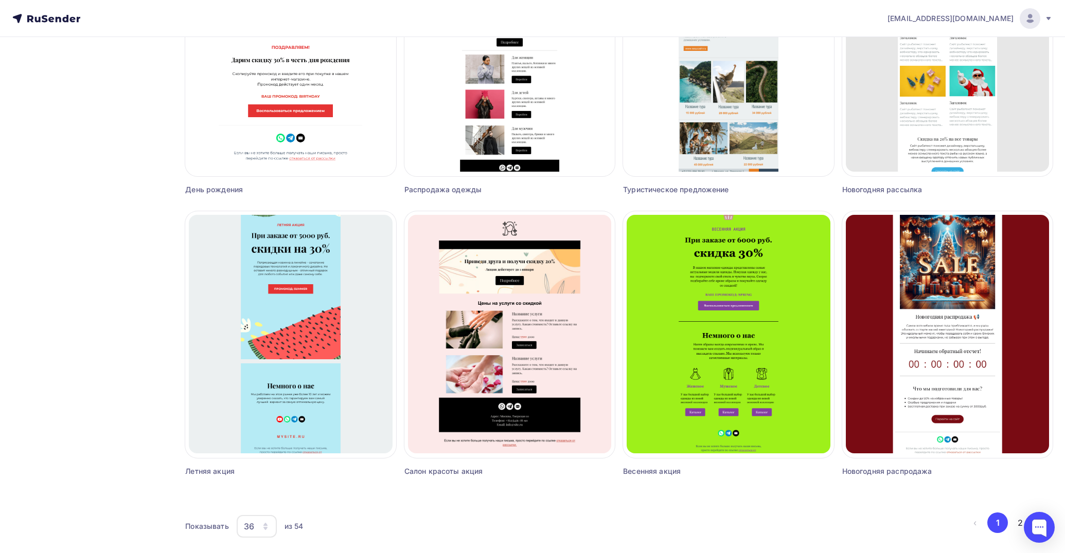
scroll to position [2192, 0]
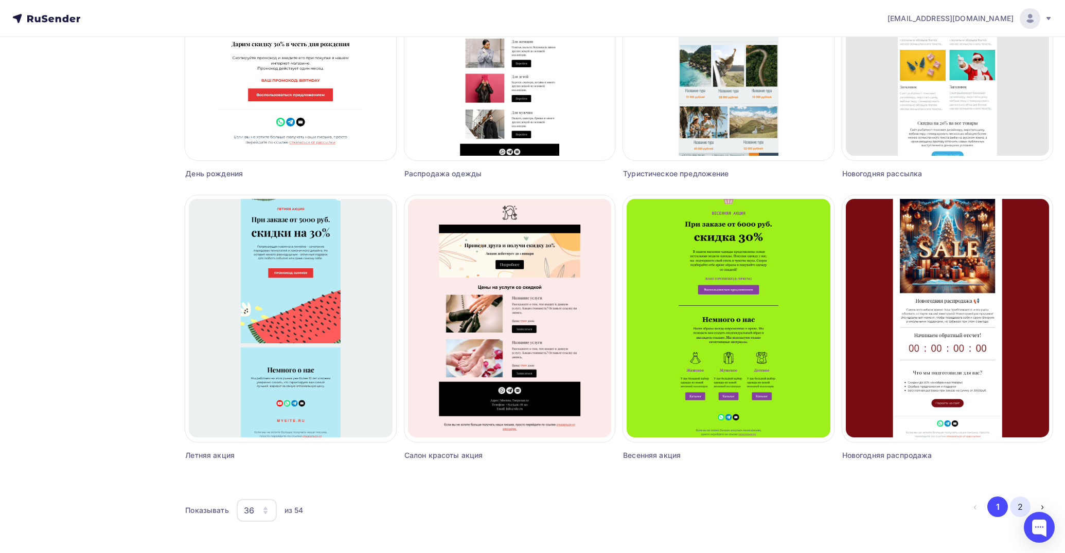
click at [958, 498] on button "2" at bounding box center [1020, 507] width 21 height 21
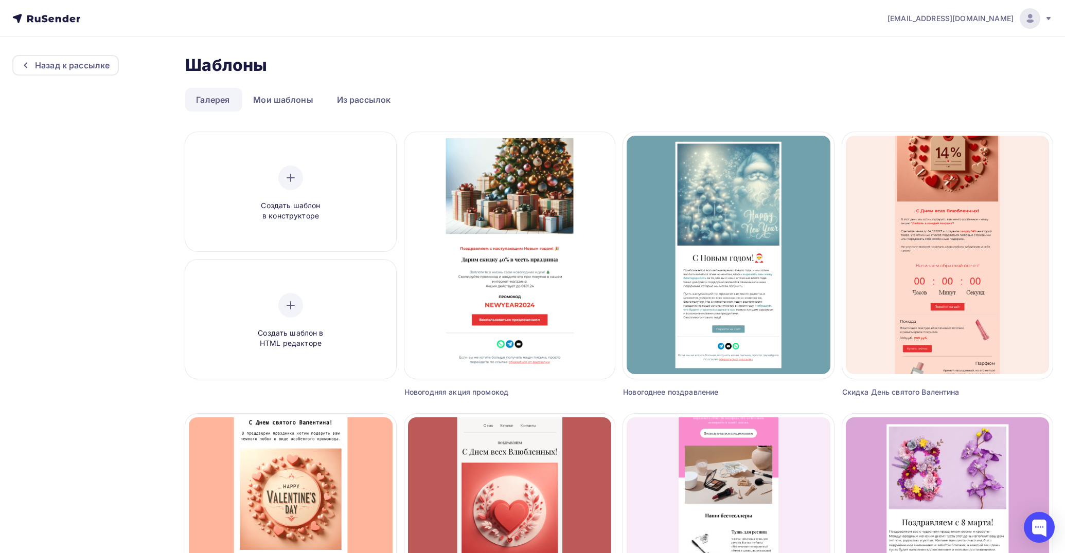
scroll to position [0, 0]
click at [82, 66] on div "Назад к рассылке" at bounding box center [72, 66] width 75 height 12
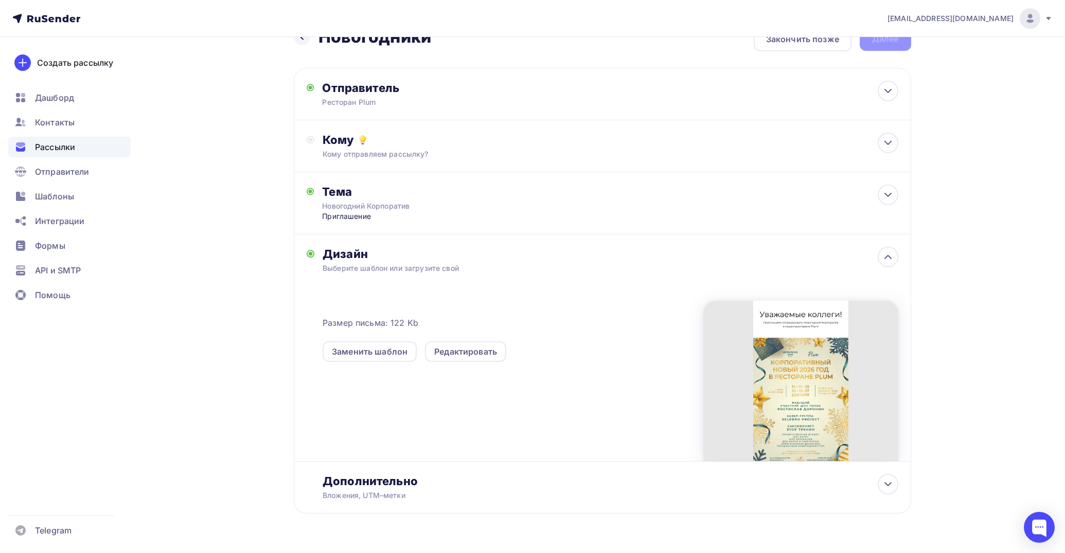
scroll to position [53, 0]
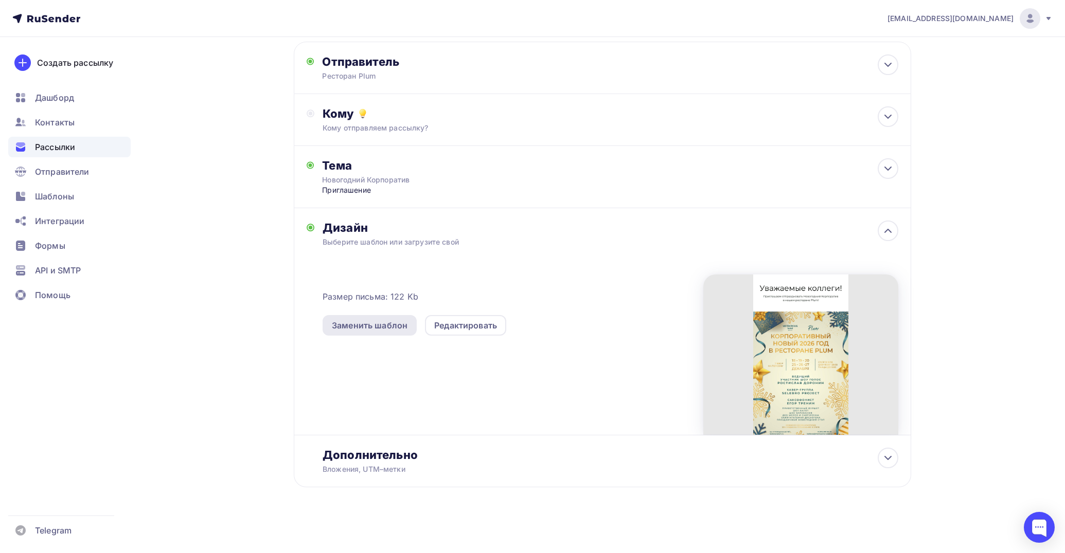
click at [393, 328] on div "Заменить шаблон" at bounding box center [370, 325] width 76 height 12
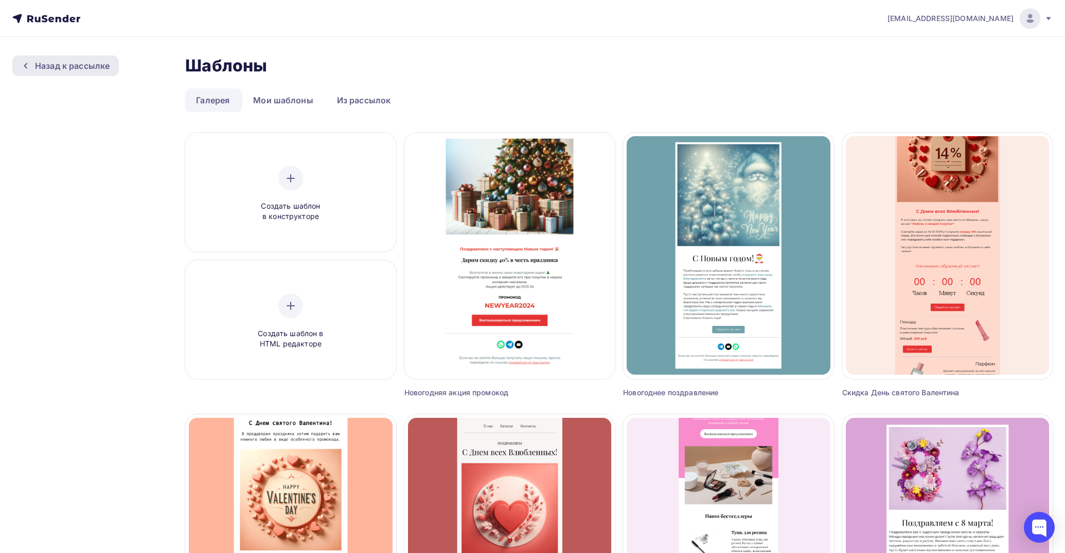
click at [67, 61] on div "Назад к рассылке" at bounding box center [72, 66] width 75 height 12
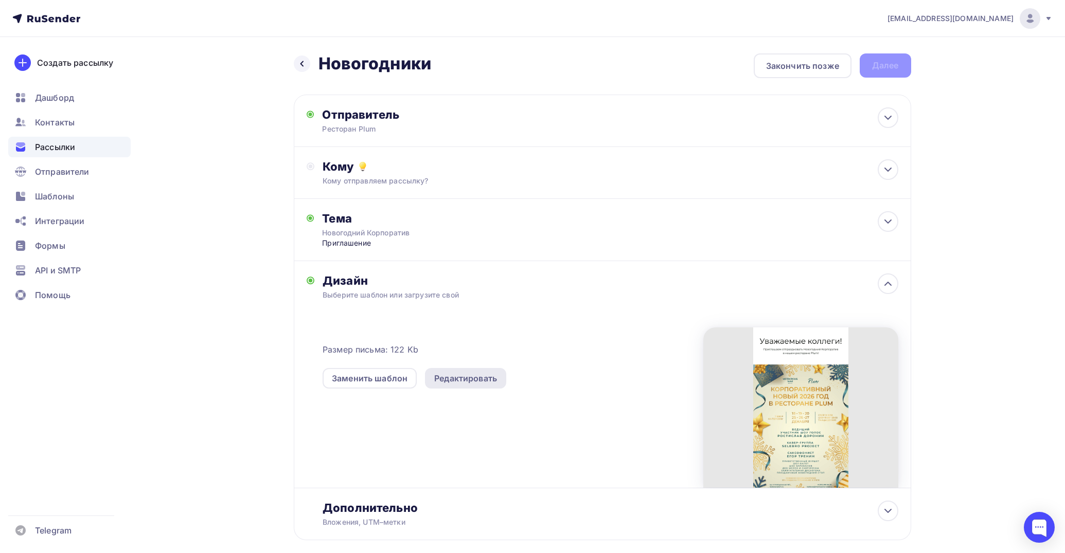
click at [469, 379] on div "Редактировать" at bounding box center [465, 378] width 63 height 12
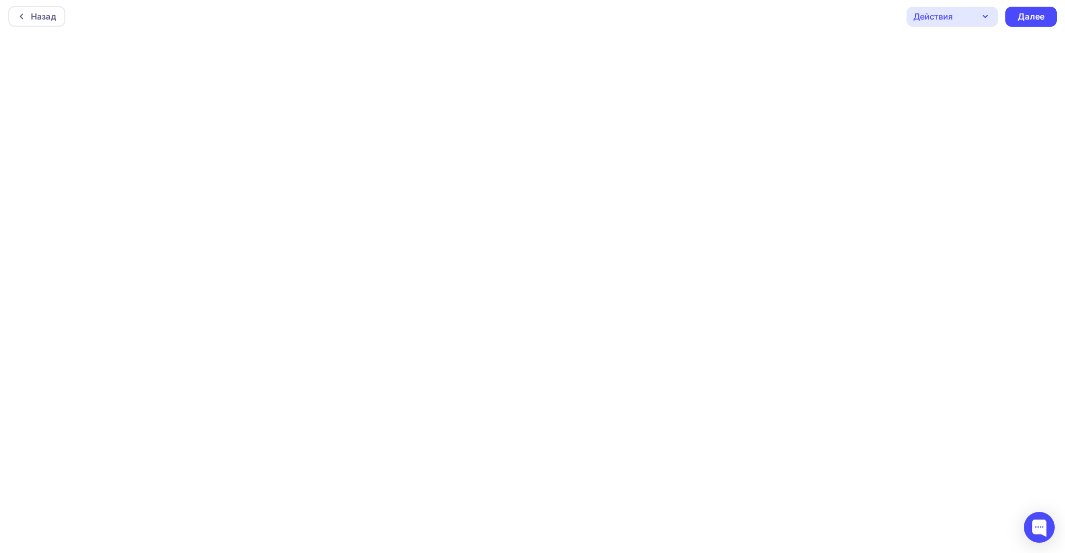
scroll to position [3, 0]
click at [958, 11] on div "Далее" at bounding box center [1030, 16] width 51 height 20
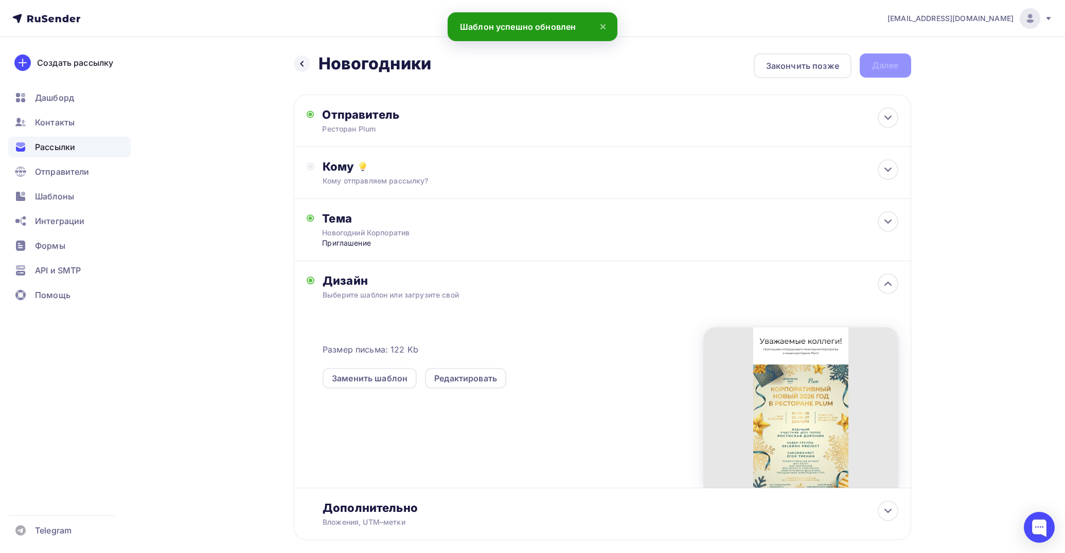
click at [933, 10] on div "[EMAIL_ADDRESS][DOMAIN_NAME]" at bounding box center [969, 18] width 165 height 21
